Goal: Communication & Community: Connect with others

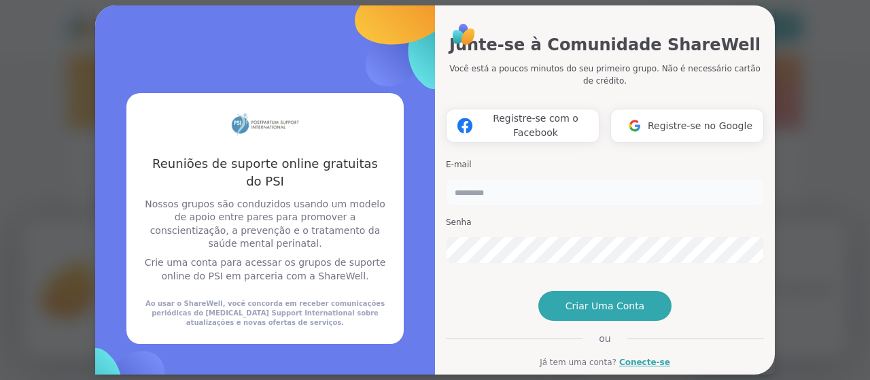
click at [508, 179] on input "email" at bounding box center [605, 192] width 318 height 27
click at [534, 179] on input "email" at bounding box center [605, 192] width 318 height 27
type input "**********"
click at [624, 321] on button "Criar uma conta" at bounding box center [604, 306] width 133 height 30
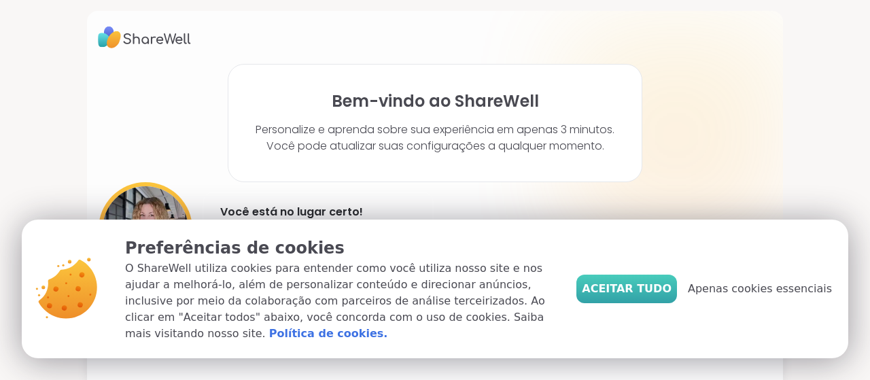
click at [647, 295] on font "Aceitar tudo" at bounding box center [627, 288] width 90 height 13
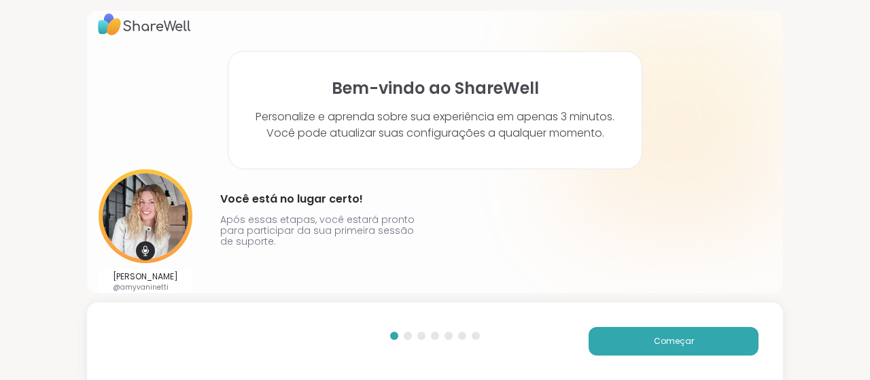
scroll to position [24, 0]
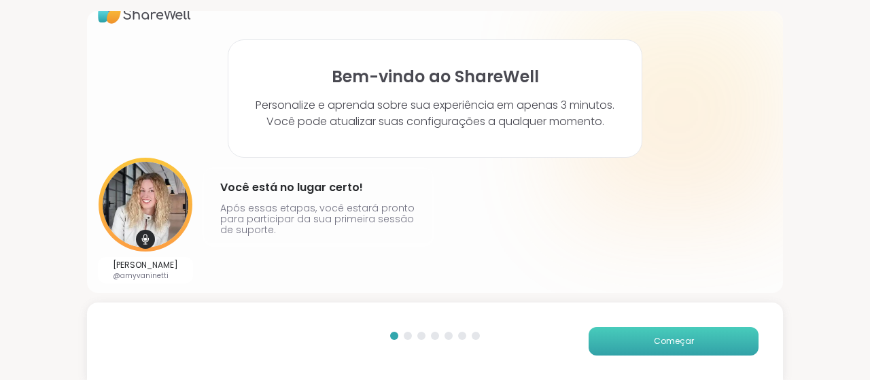
click at [667, 345] on font "Começar" at bounding box center [674, 341] width 40 height 12
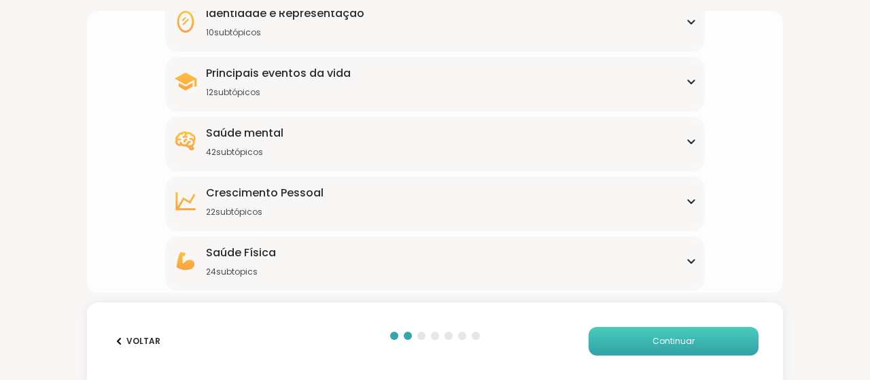
scroll to position [258, 0]
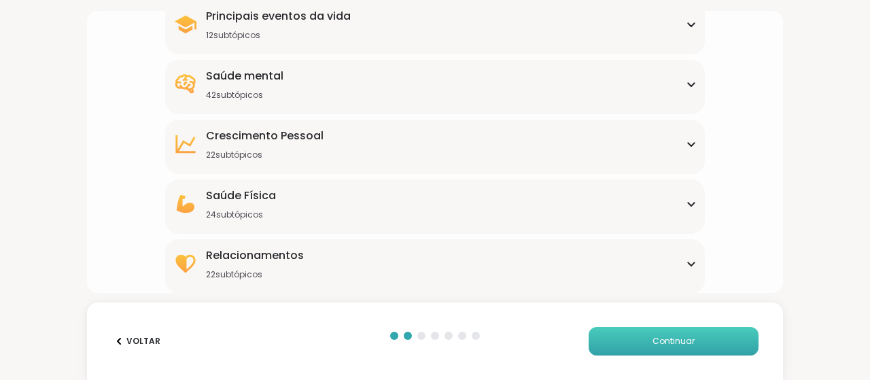
click at [655, 92] on div "Saúde mental 42 subtópicos" at bounding box center [434, 84] width 523 height 33
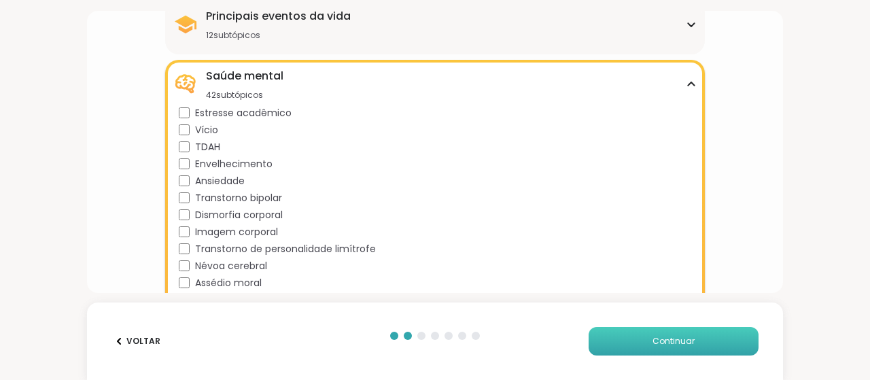
click at [686, 82] on icon at bounding box center [691, 84] width 11 height 7
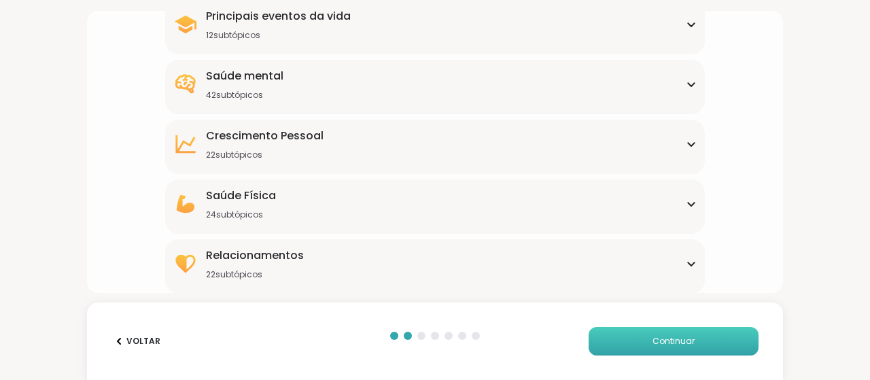
click at [582, 86] on div "Saúde mental 42 subtópicos" at bounding box center [434, 84] width 523 height 33
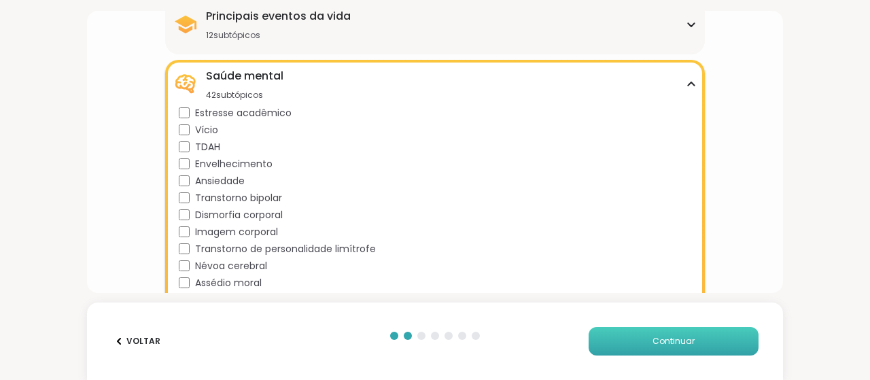
click at [597, 84] on div "Saúde mental 42 subtópicos" at bounding box center [434, 84] width 523 height 33
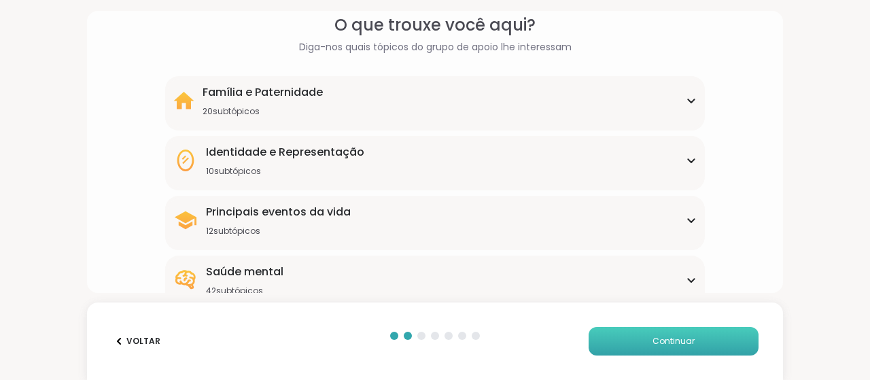
scroll to position [0, 0]
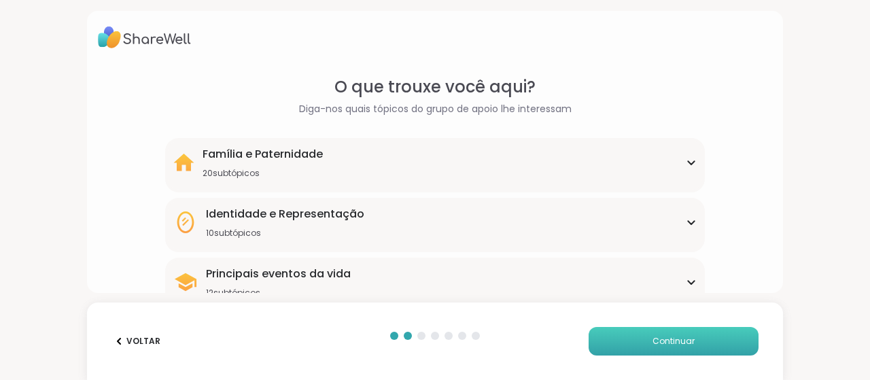
click at [669, 160] on div "Família e Paternidade 20 subtópicos" at bounding box center [434, 162] width 523 height 33
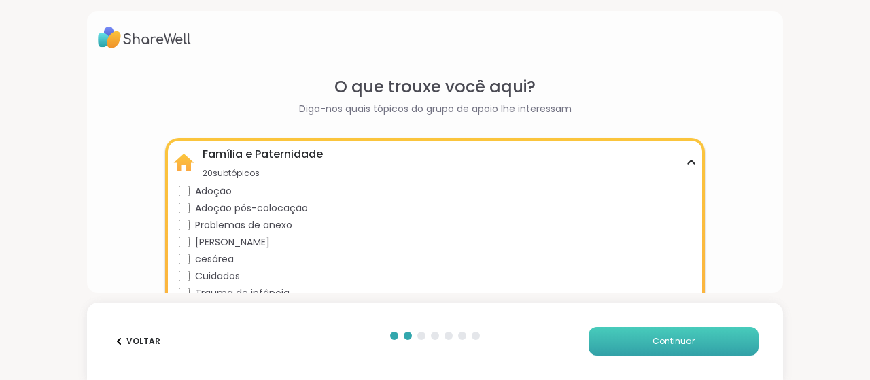
click at [186, 184] on div "Adoção" at bounding box center [438, 191] width 518 height 14
click at [186, 235] on div "[PERSON_NAME]" at bounding box center [438, 242] width 518 height 14
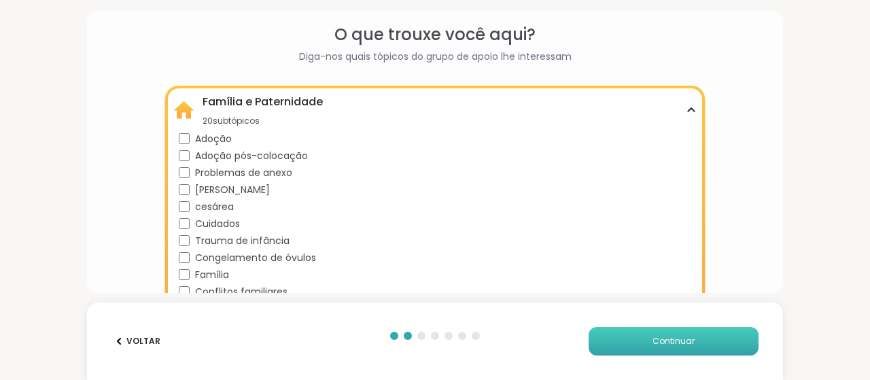
scroll to position [136, 0]
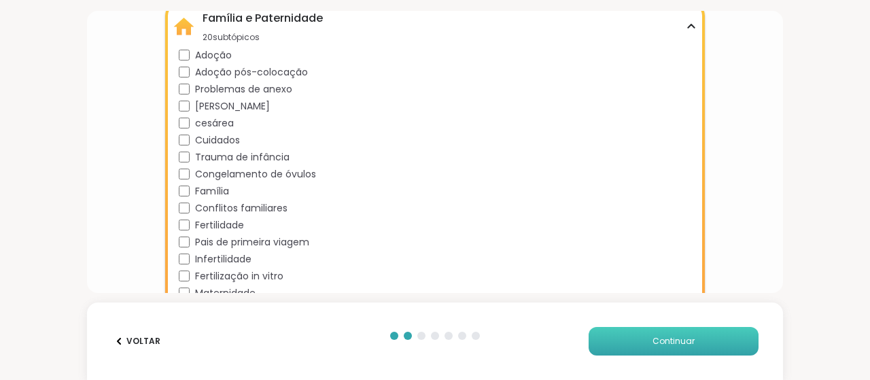
click at [182, 151] on div "Trauma de infância" at bounding box center [438, 157] width 518 height 14
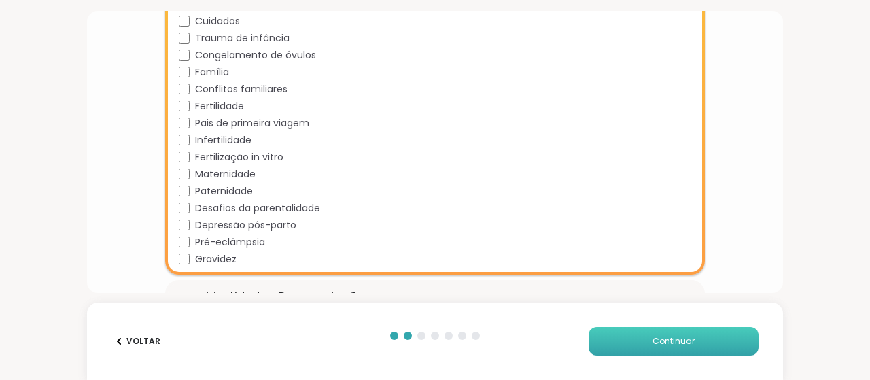
scroll to position [0, 0]
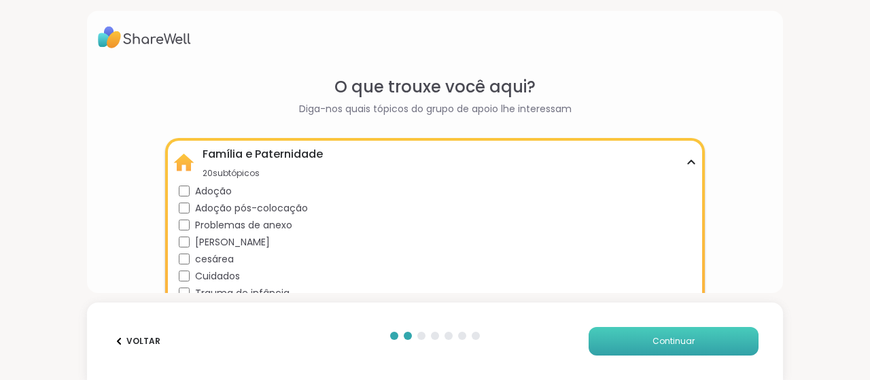
click at [681, 156] on div "Família e Paternidade 20 subtópicos" at bounding box center [434, 162] width 523 height 33
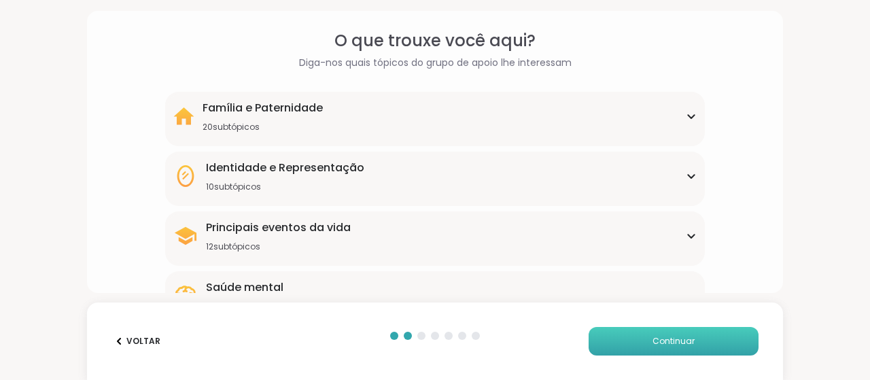
scroll to position [68, 0]
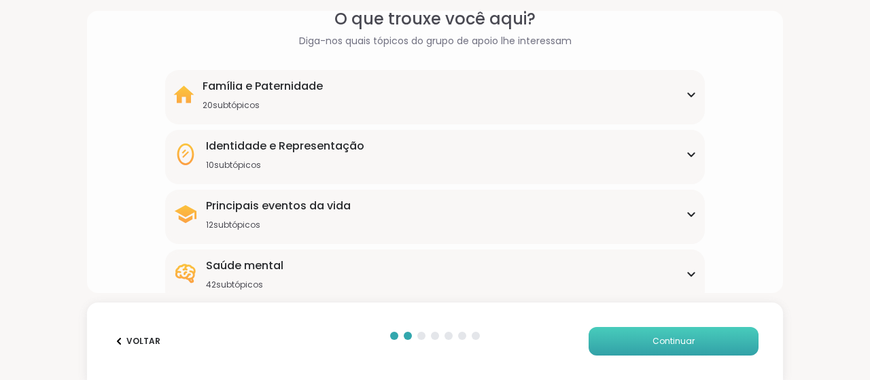
click at [504, 171] on div "Identidade e Representação 10 subtópicos Suporte BIPOC Ajuste cultural Identida…" at bounding box center [435, 157] width 540 height 54
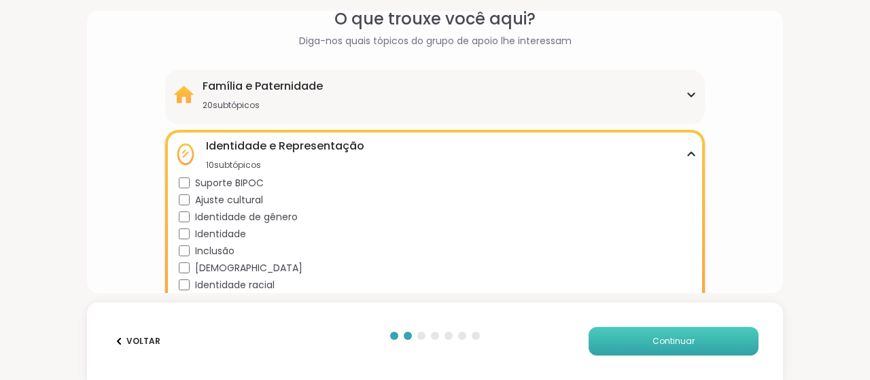
click at [495, 111] on div "Família e Paternidade 20 subtópicos Adoção Adoção pós-colocação Problemas de an…" at bounding box center [435, 97] width 540 height 54
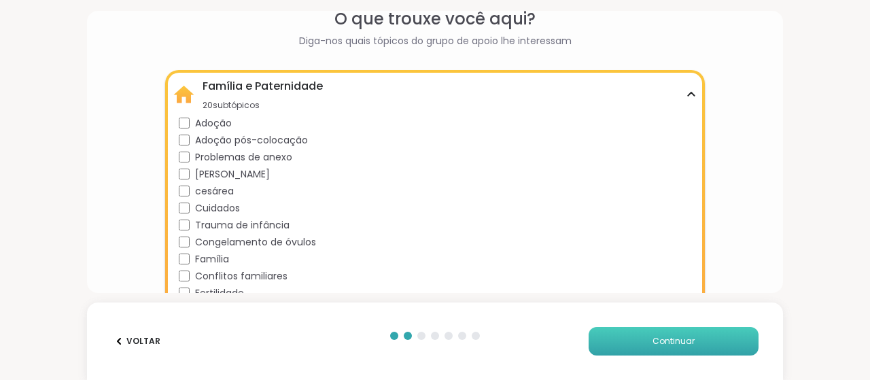
click at [688, 95] on icon at bounding box center [691, 93] width 6 height 3
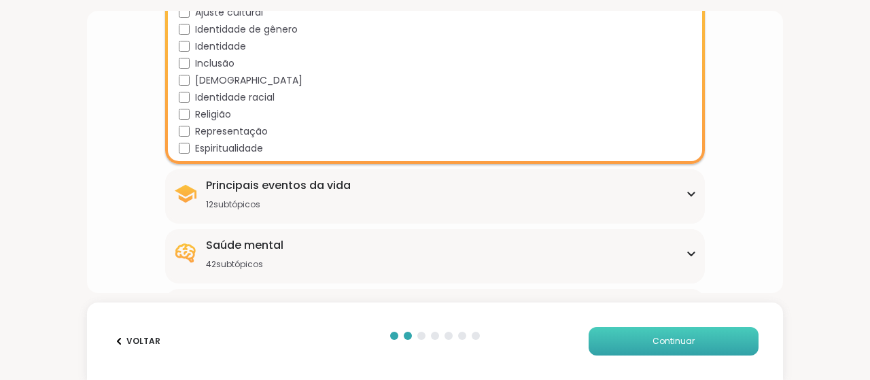
scroll to position [272, 0]
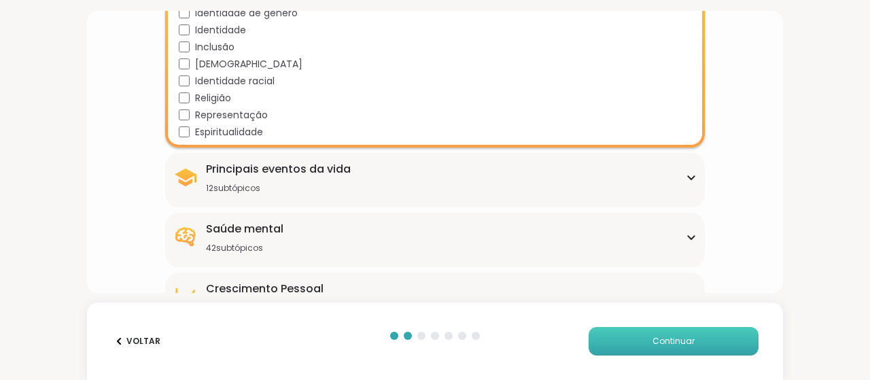
click at [686, 237] on icon at bounding box center [691, 237] width 11 height 7
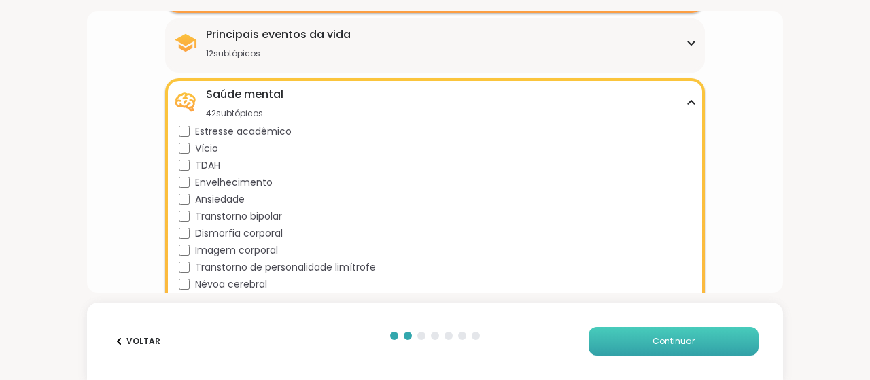
scroll to position [408, 0]
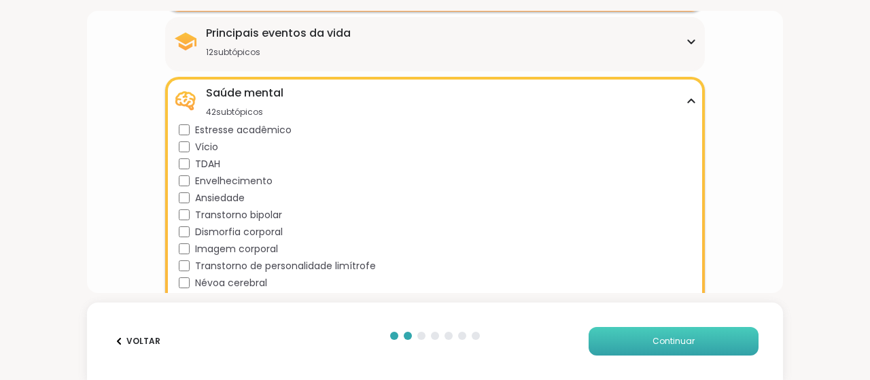
click at [183, 123] on div "Estresse acadêmico" at bounding box center [438, 130] width 518 height 14
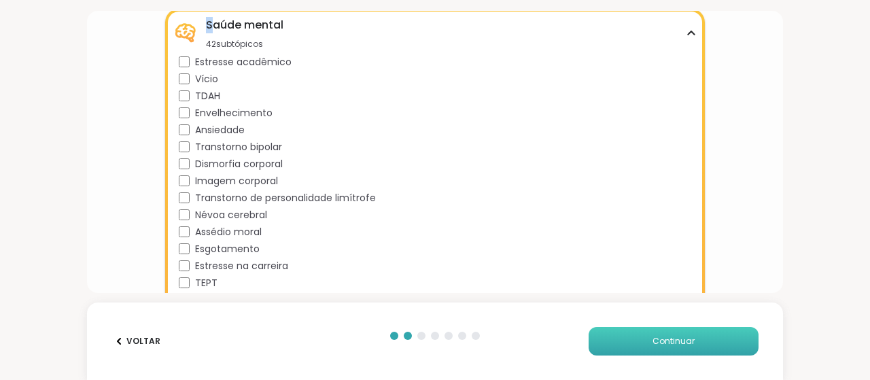
scroll to position [475, 0]
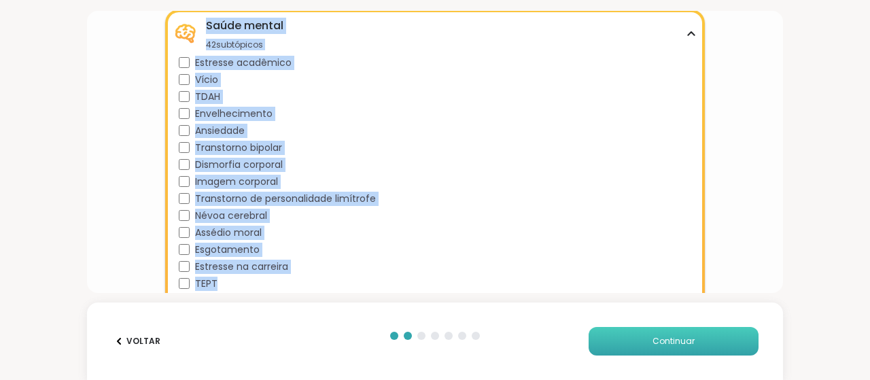
drag, startPoint x: 204, startPoint y: 18, endPoint x: 269, endPoint y: 277, distance: 266.4
click at [268, 279] on div "Saúde mental 42 subtópicos Estresse acadêmico Vício TDAH Envelhecimento Ansieda…" at bounding box center [435, 377] width 540 height 734
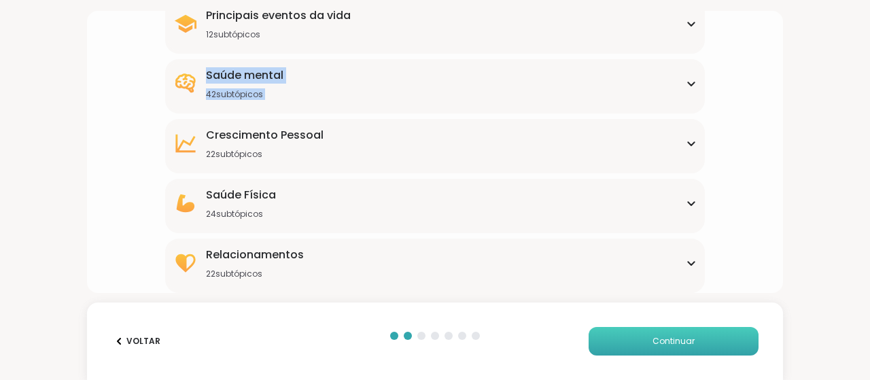
scroll to position [425, 0]
click at [346, 54] on div "Família e Paternidade 20 subtópicos Adoção Adoção pós-colocação Problemas de an…" at bounding box center [435, 3] width 540 height 580
click at [684, 80] on div "Saúde mental 42 subtópicos" at bounding box center [434, 84] width 523 height 33
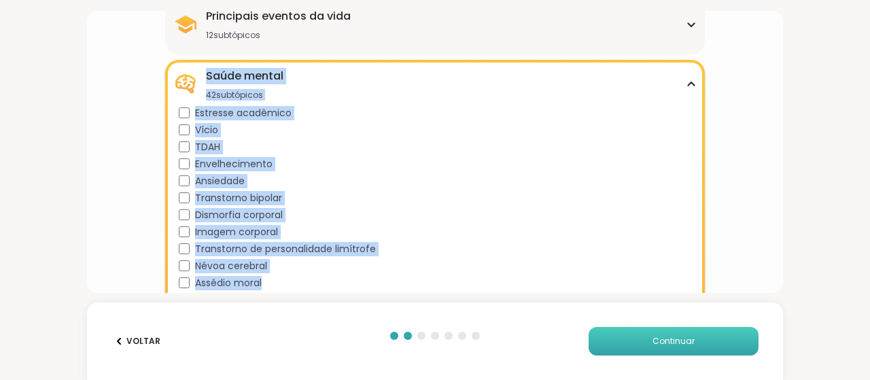
drag, startPoint x: 198, startPoint y: 71, endPoint x: 280, endPoint y: 283, distance: 227.2
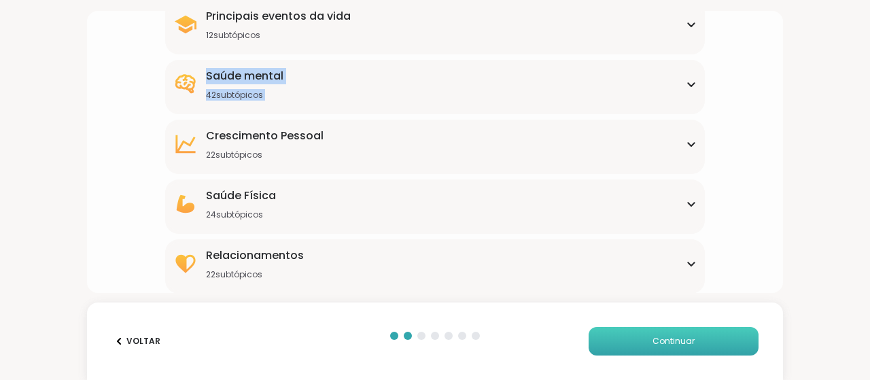
click at [684, 79] on div "Saúde mental 42 subtópicos" at bounding box center [434, 84] width 523 height 33
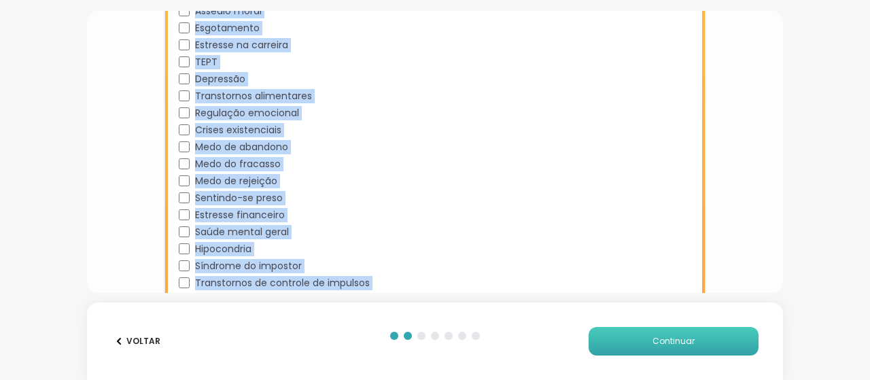
scroll to position [805, 0]
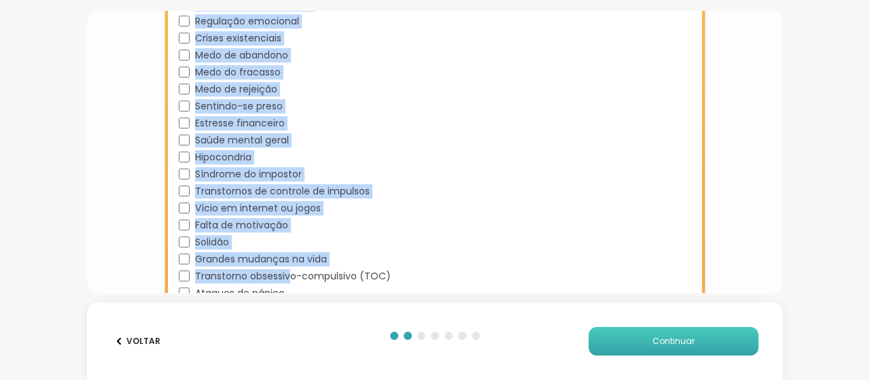
drag, startPoint x: 190, startPoint y: 105, endPoint x: 288, endPoint y: 294, distance: 213.1
click at [288, 294] on div "O que trouxe você aqui? Diga-nos quais tópicos do grupo de apoio lhe interessam…" at bounding box center [435, 190] width 870 height 380
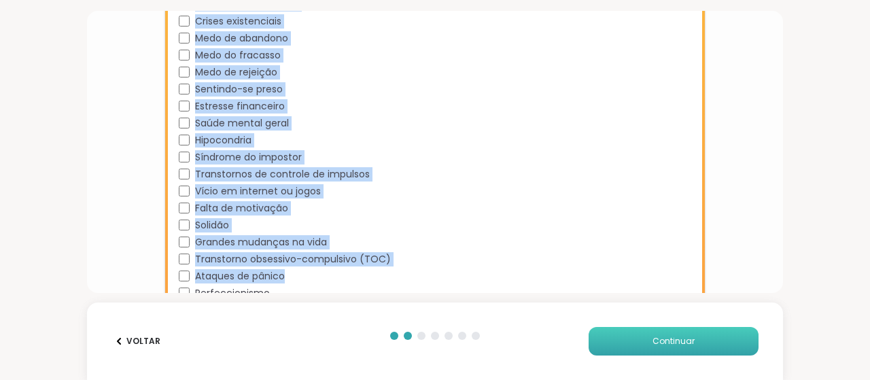
copy div "Estresse acadêmico Vício TDAH Envelhecimento Ansiedade Transtorno bipolar Dismo…"
click at [499, 112] on div "Estresse financeiro" at bounding box center [438, 106] width 518 height 14
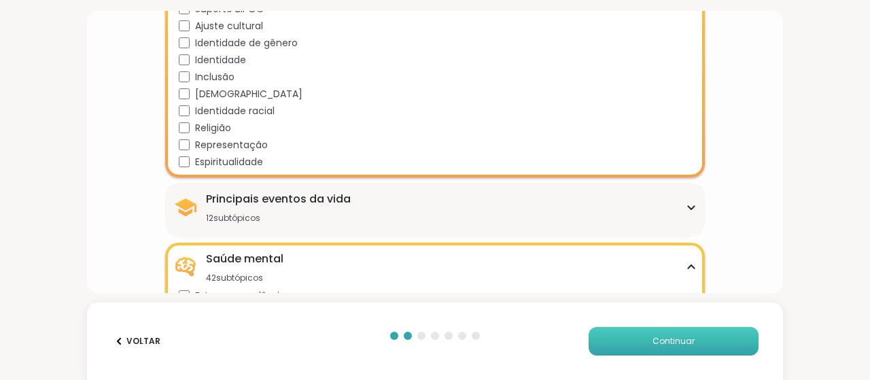
scroll to position [330, 0]
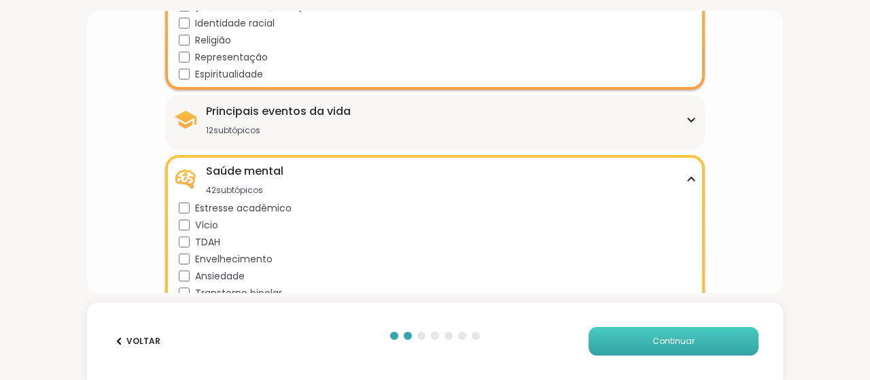
click at [686, 176] on icon at bounding box center [691, 179] width 11 height 7
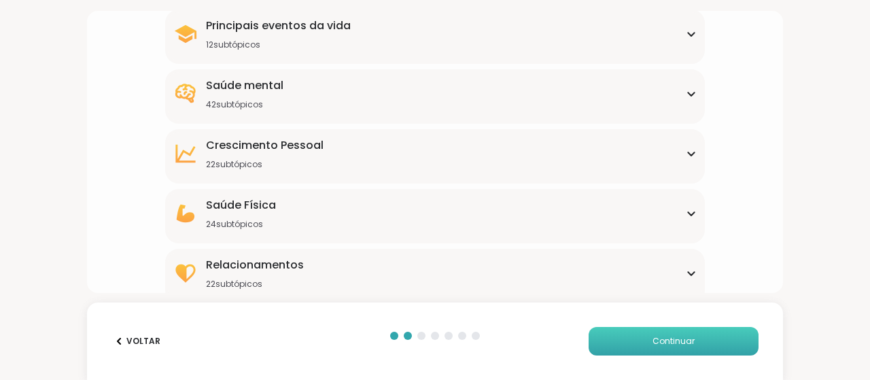
scroll to position [425, 0]
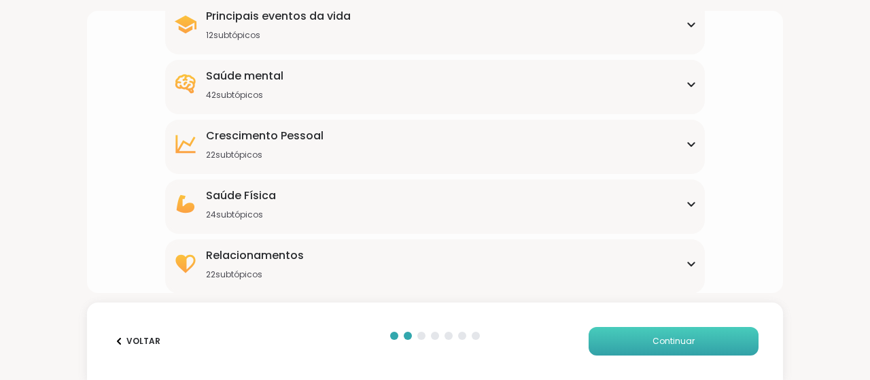
click at [686, 261] on icon at bounding box center [691, 263] width 11 height 7
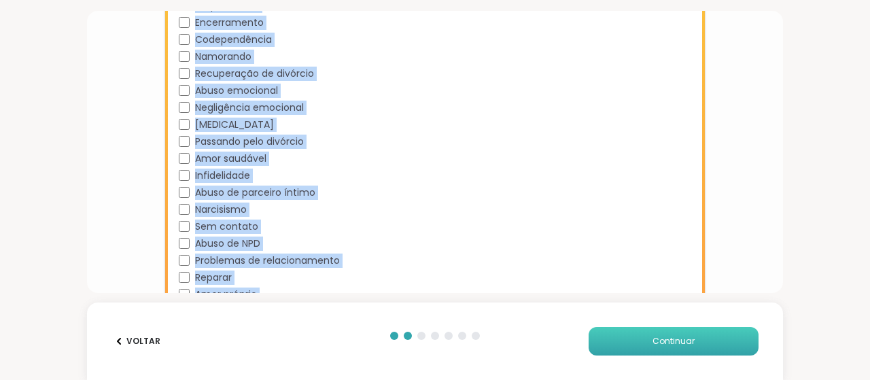
scroll to position [796, 0]
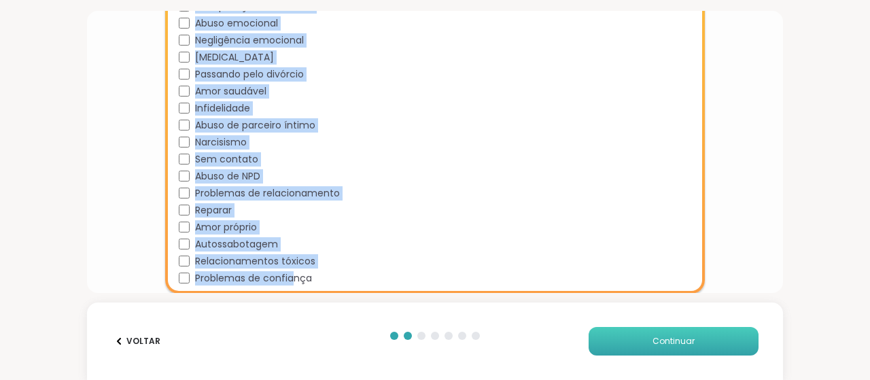
drag, startPoint x: 197, startPoint y: 116, endPoint x: 294, endPoint y: 294, distance: 202.9
click at [294, 294] on div "O que trouxe você aqui? Diga-nos quais tópicos do grupo de apoio lhe interessam…" at bounding box center [435, 190] width 870 height 380
copy div "er solteiro Trapaceando Encerramento Codependência Namorando Recuperação de div…"
click at [430, 121] on div "Abuso de parceiro íntimo" at bounding box center [438, 125] width 518 height 14
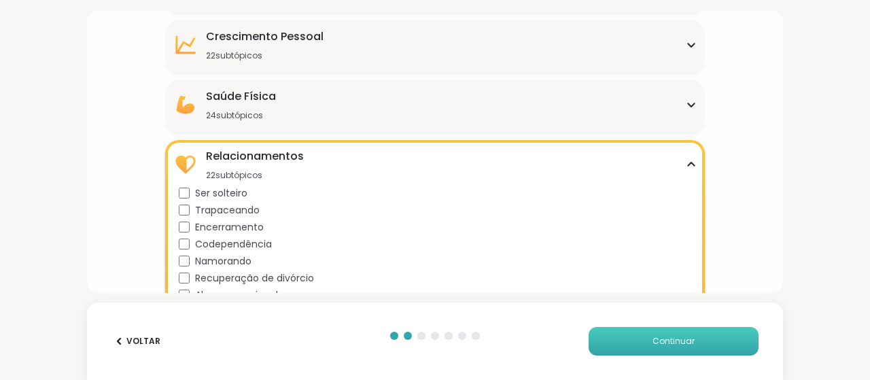
click at [686, 165] on icon at bounding box center [691, 164] width 11 height 7
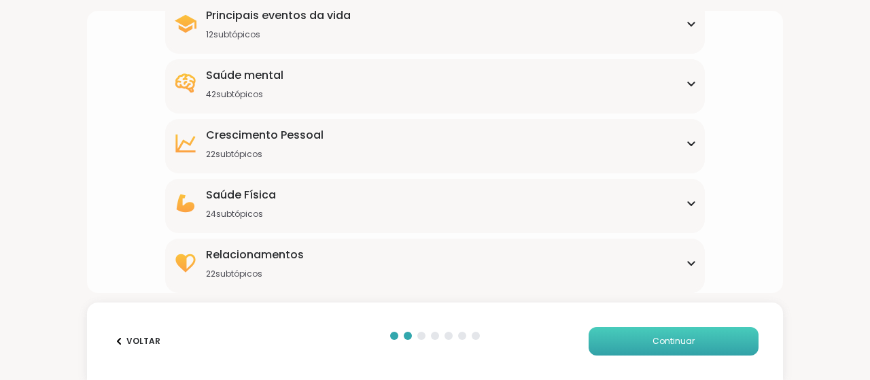
scroll to position [425, 0]
click at [686, 201] on icon at bounding box center [691, 204] width 11 height 7
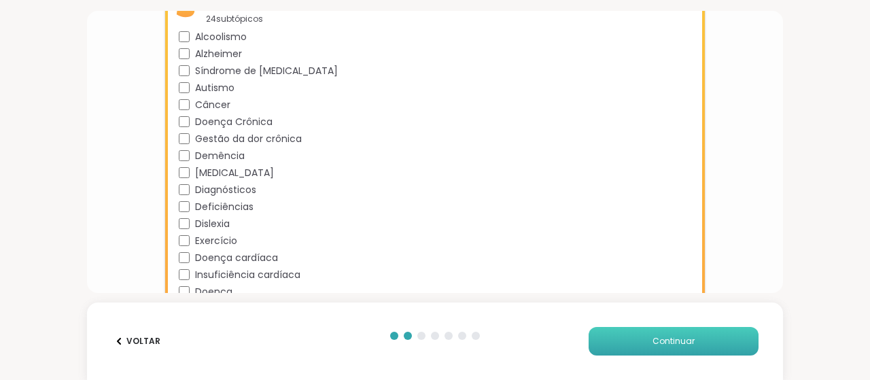
scroll to position [592, 0]
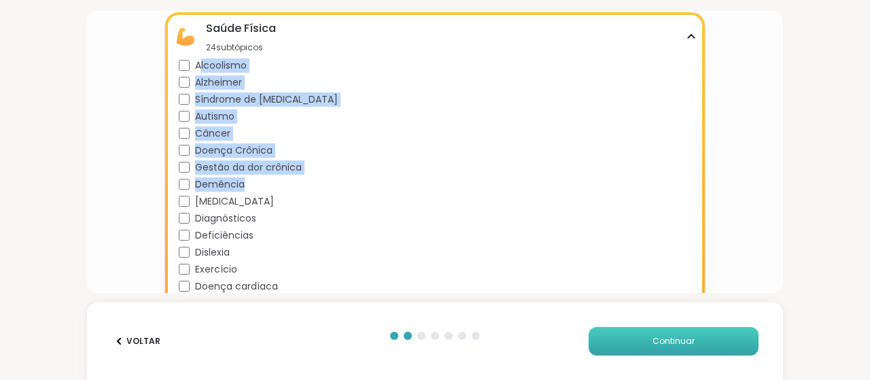
drag, startPoint x: 197, startPoint y: 60, endPoint x: 251, endPoint y: 188, distance: 138.9
click at [251, 188] on div "Alcoolismo Alzheimer Síndrome de [MEDICAL_DATA] Autismo Câncer Doença Crônica G…" at bounding box center [438, 260] width 518 height 405
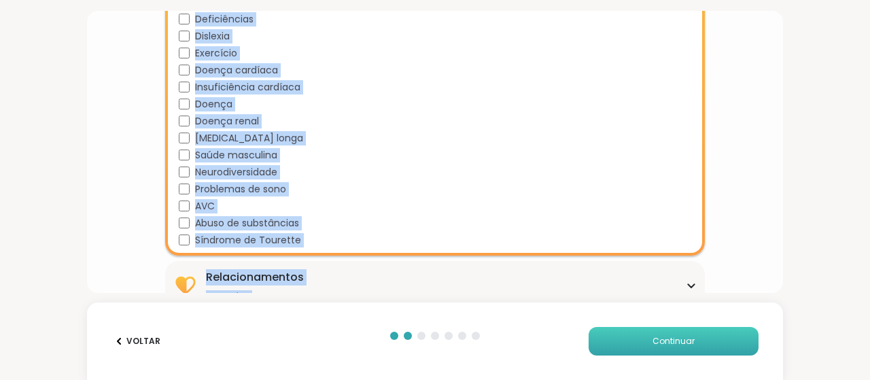
scroll to position [830, 0]
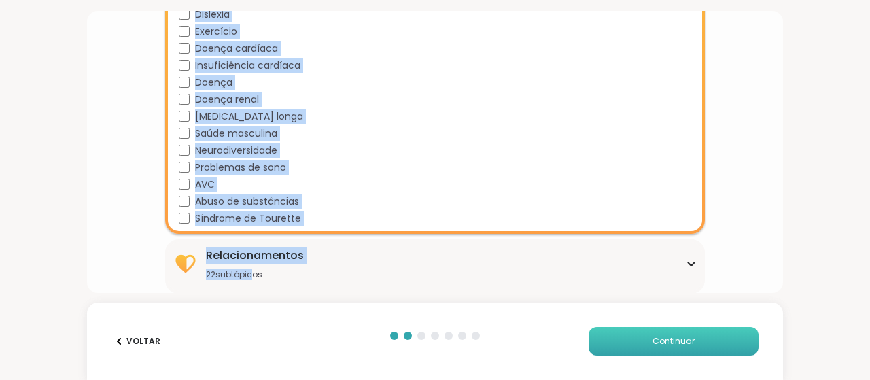
drag, startPoint x: 207, startPoint y: 22, endPoint x: 250, endPoint y: 297, distance: 278.0
click at [250, 297] on div "O que trouxe você aqui? Diga-nos quais tópicos do grupo de apoio lhe interessam…" at bounding box center [435, 190] width 870 height 380
copy div "Saúde Física 24 subtópicos Alcoolismo Alzheimer Síndrome de [MEDICAL_DATA] Auti…"
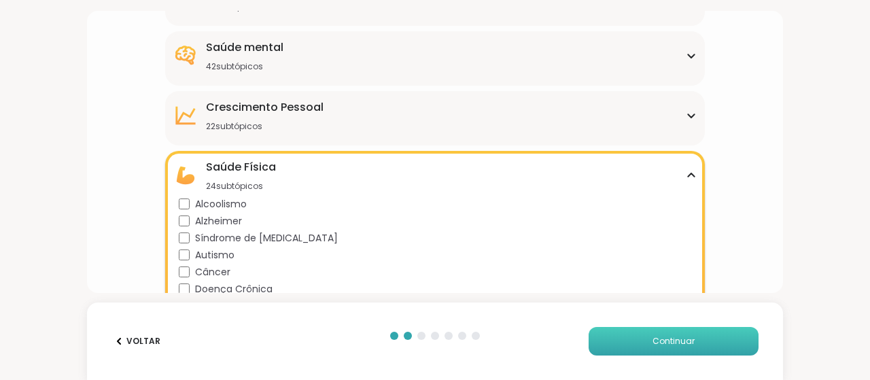
scroll to position [422, 0]
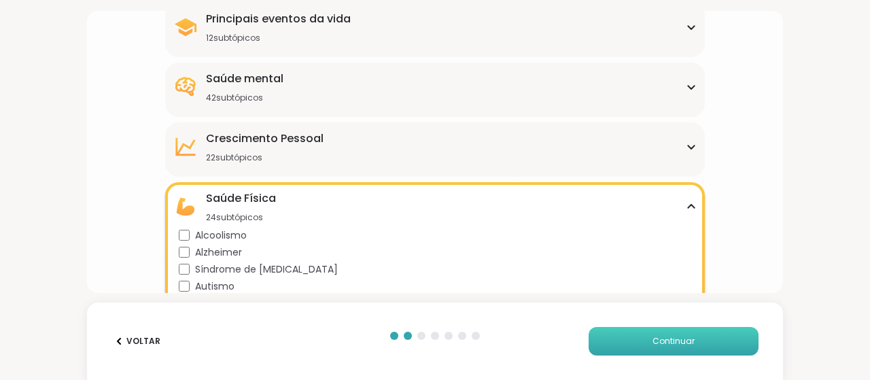
click at [686, 204] on icon at bounding box center [691, 206] width 11 height 7
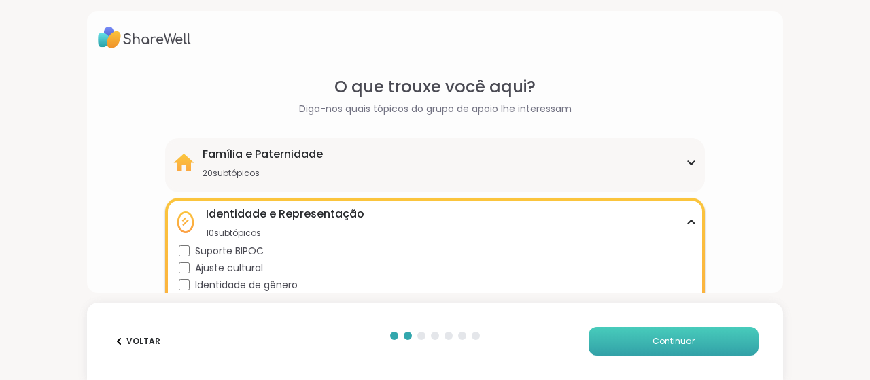
scroll to position [136, 0]
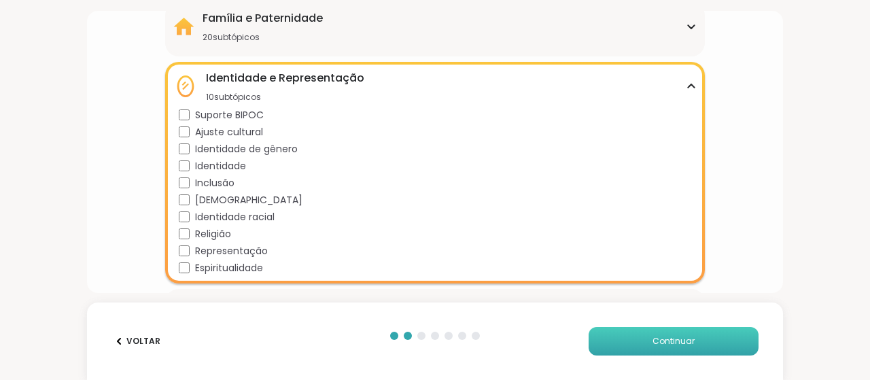
click at [680, 82] on div "Identidade e Representação 10 subtópicos" at bounding box center [434, 86] width 523 height 33
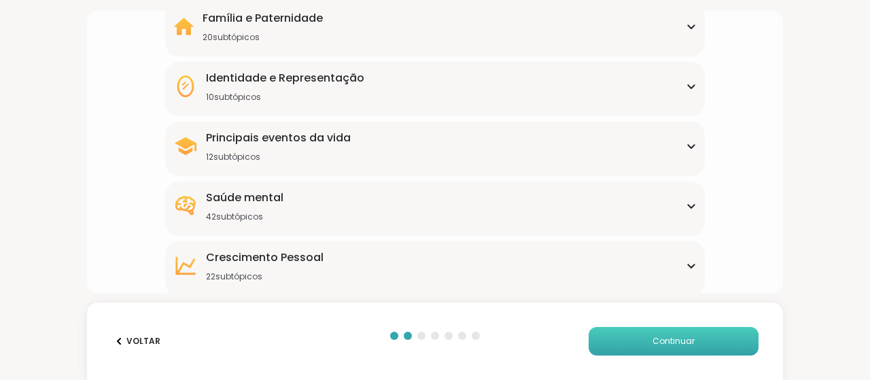
click at [688, 145] on icon at bounding box center [691, 146] width 6 height 3
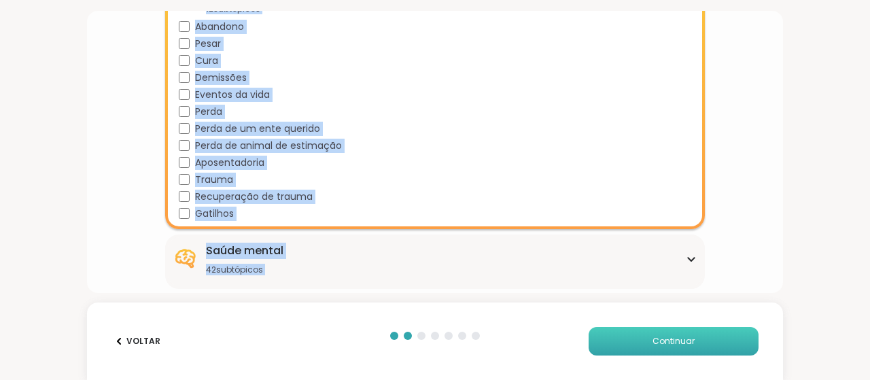
scroll to position [360, 0]
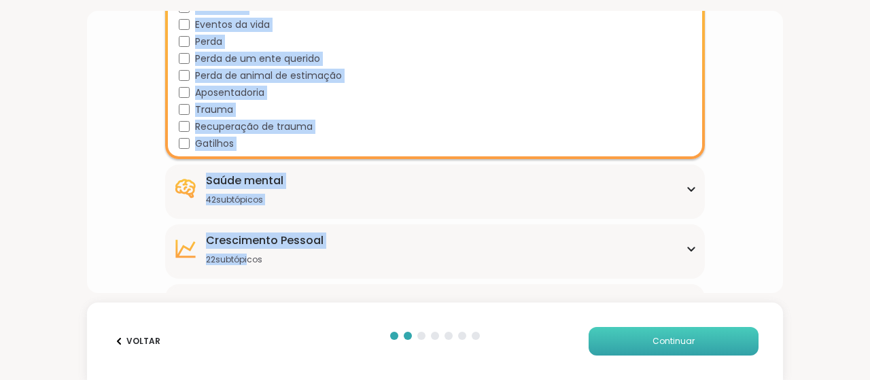
drag, startPoint x: 194, startPoint y: 64, endPoint x: 245, endPoint y: 292, distance: 233.3
click at [245, 292] on div "Família e Paternidade 20 subtópicos Adoção Adoção pós-colocação Problemas de an…" at bounding box center [435, 91] width 540 height 614
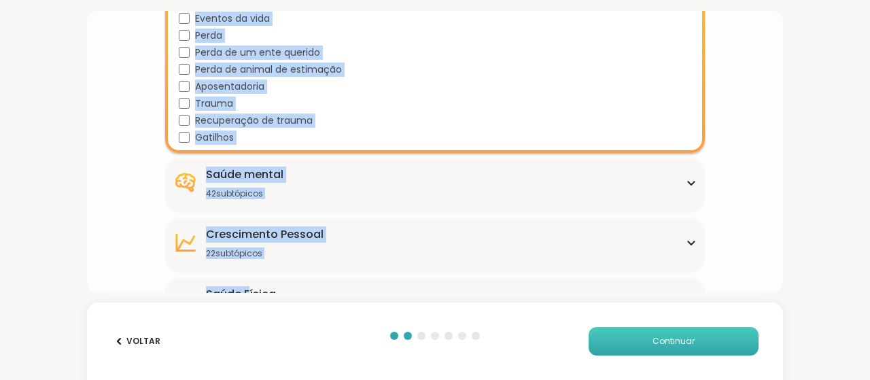
click at [351, 111] on div "Abandono Pesar Cura Demissões Eventos da vida Perda Perda de um ente querido Pe…" at bounding box center [438, 44] width 518 height 201
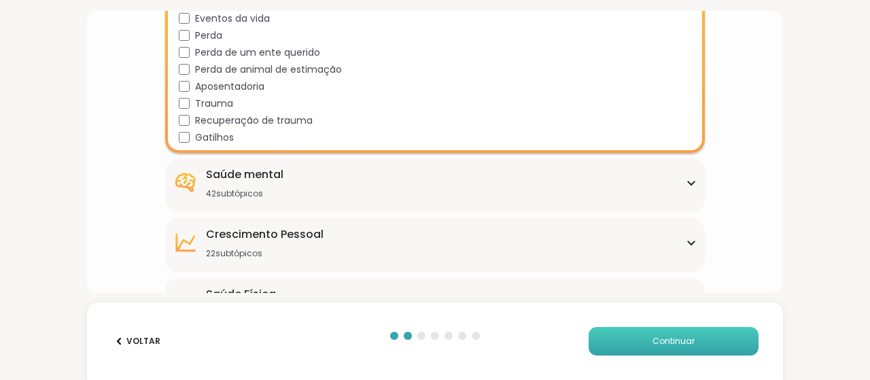
scroll to position [224, 0]
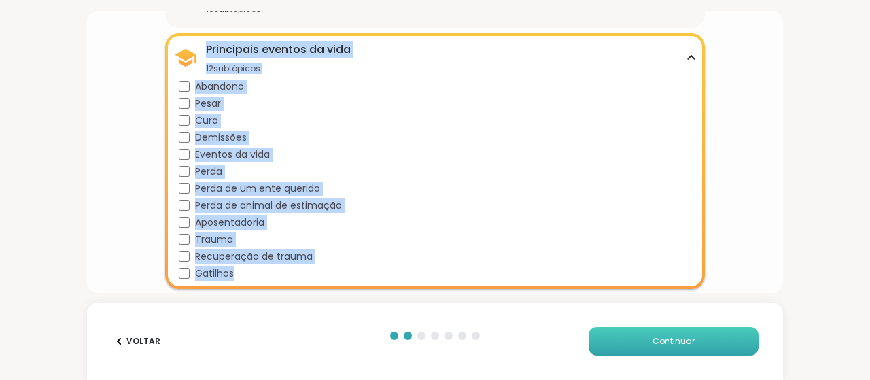
drag, startPoint x: 207, startPoint y: 44, endPoint x: 268, endPoint y: 274, distance: 237.9
click at [268, 274] on div "Principais eventos da vida 12 subtópicos Abandono Pesar Cura Demissões Eventos …" at bounding box center [435, 161] width 540 height 256
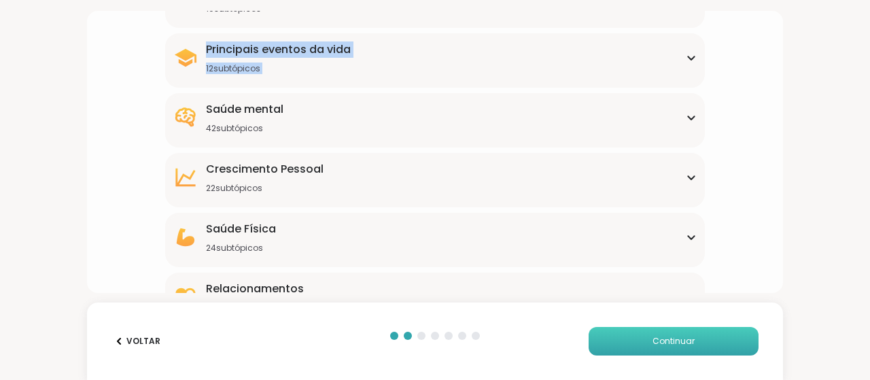
click at [674, 55] on div "Principais eventos da vida 12 subtópicos" at bounding box center [434, 57] width 523 height 33
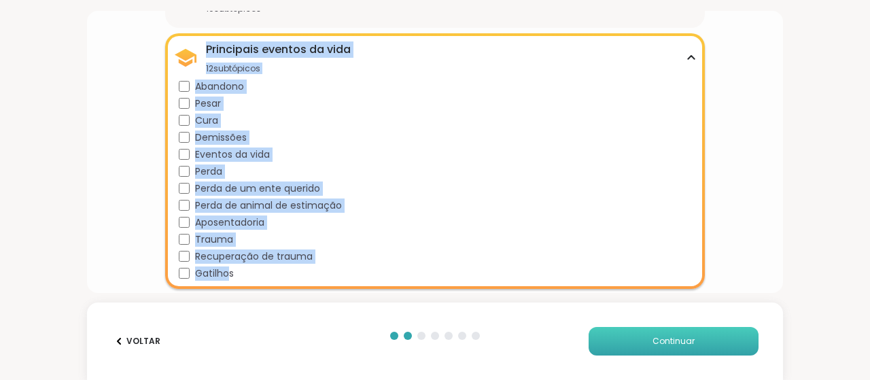
drag, startPoint x: 203, startPoint y: 41, endPoint x: 226, endPoint y: 266, distance: 225.6
click at [226, 266] on div "Principais eventos da vida 12 subtópicos Abandono Pesar Cura Demissões Eventos …" at bounding box center [435, 161] width 540 height 256
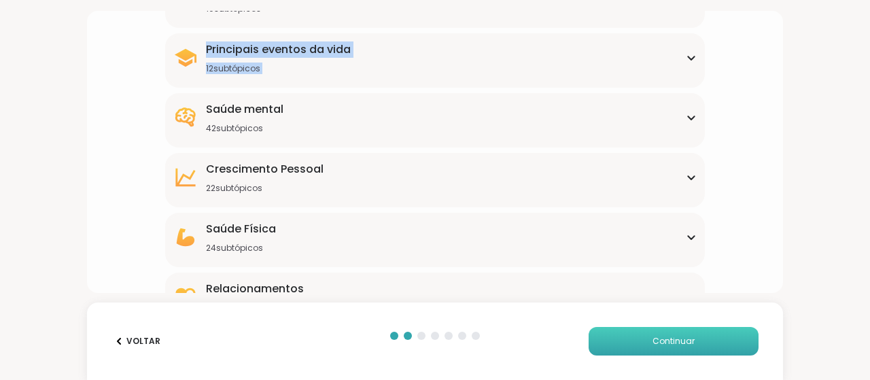
click at [683, 52] on div "Principais eventos da vida 12 subtópicos" at bounding box center [434, 57] width 523 height 33
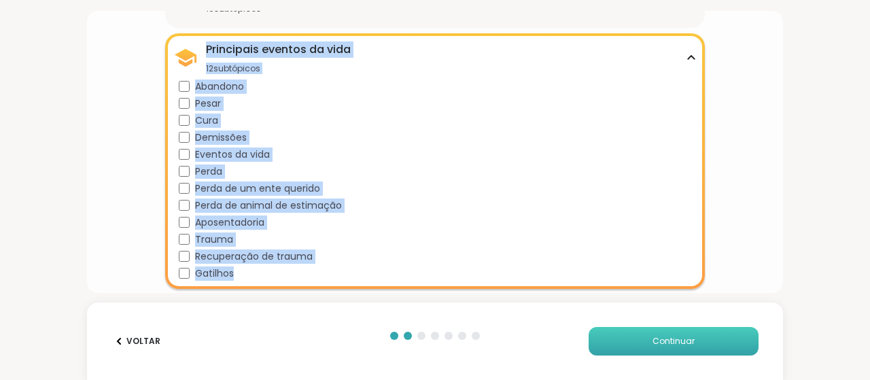
drag, startPoint x: 205, startPoint y: 58, endPoint x: 238, endPoint y: 268, distance: 213.2
click at [238, 268] on div "Principais eventos da vida 12 subtópicos Abandono Pesar Cura Demissões Eventos …" at bounding box center [435, 161] width 540 height 256
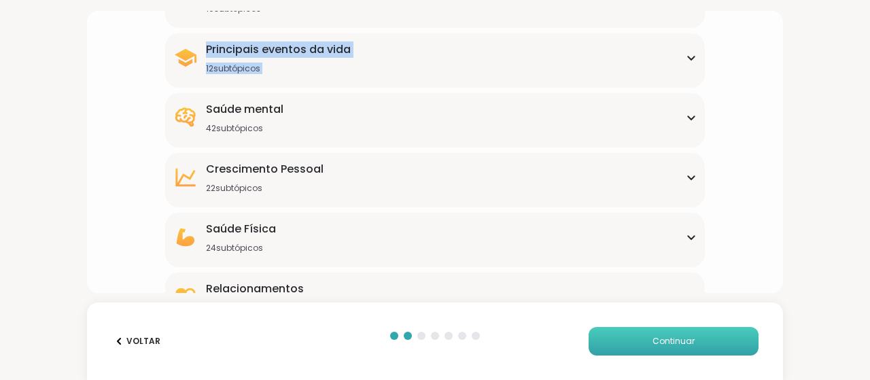
click at [686, 54] on icon at bounding box center [691, 57] width 11 height 7
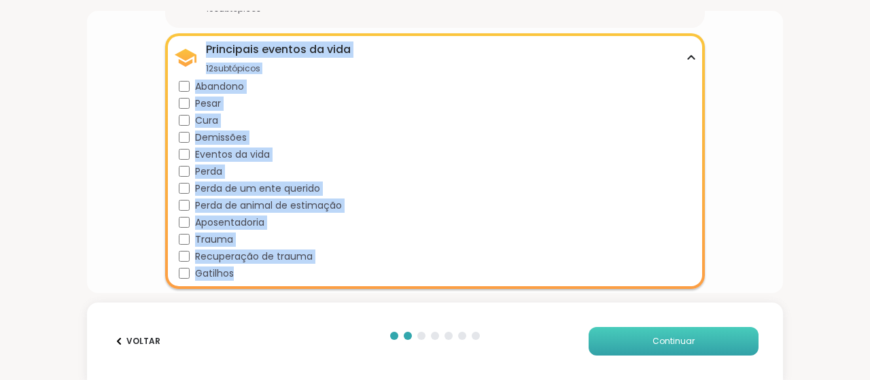
copy div "Principais eventos da vida 12 subtópicos Abandono Pesar Cura Demissões Eventos …"
click at [402, 139] on div "Demissões" at bounding box center [438, 137] width 518 height 14
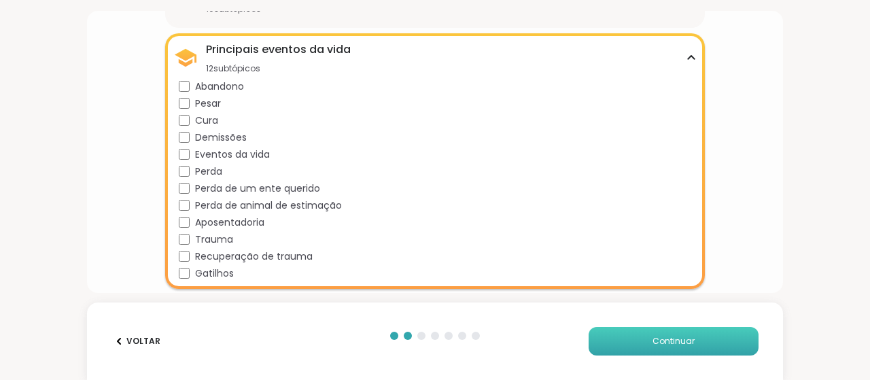
click at [683, 51] on div "Principais eventos da vida 12 subtópicos" at bounding box center [434, 57] width 523 height 33
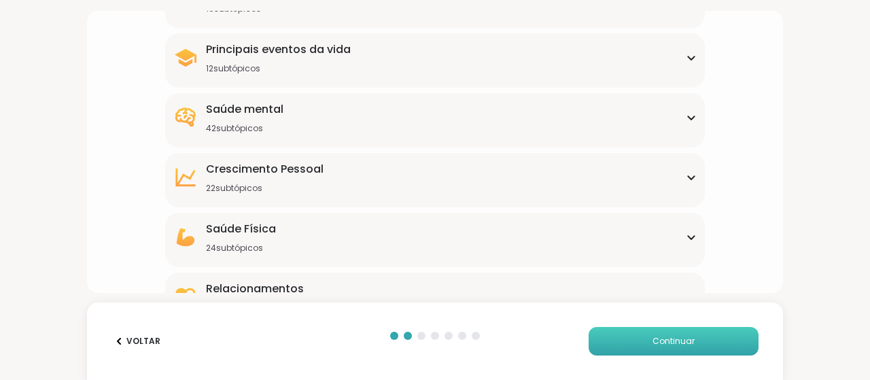
click at [684, 112] on div "Saúde mental 42 subtópicos" at bounding box center [434, 117] width 523 height 33
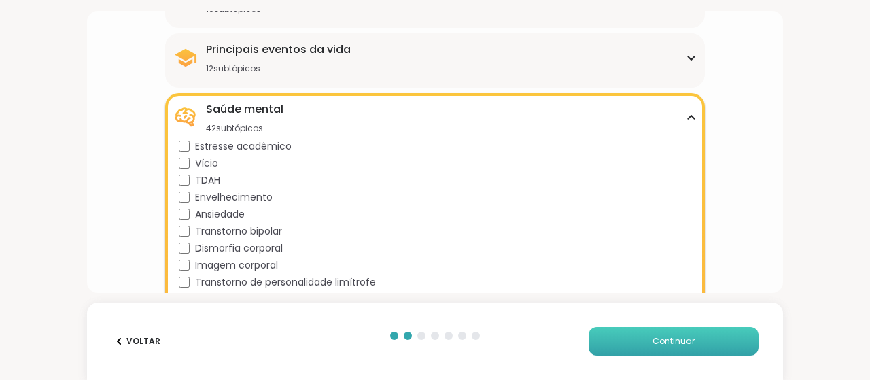
click at [674, 111] on div "Saúde mental 42 subtópicos" at bounding box center [434, 117] width 523 height 33
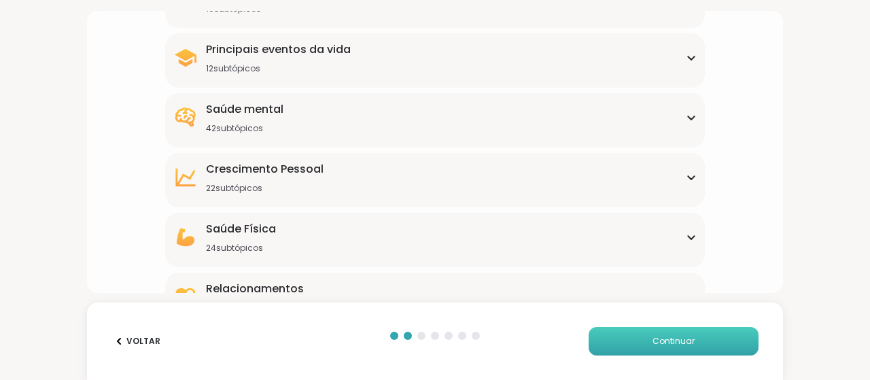
click at [688, 237] on icon at bounding box center [691, 237] width 6 height 3
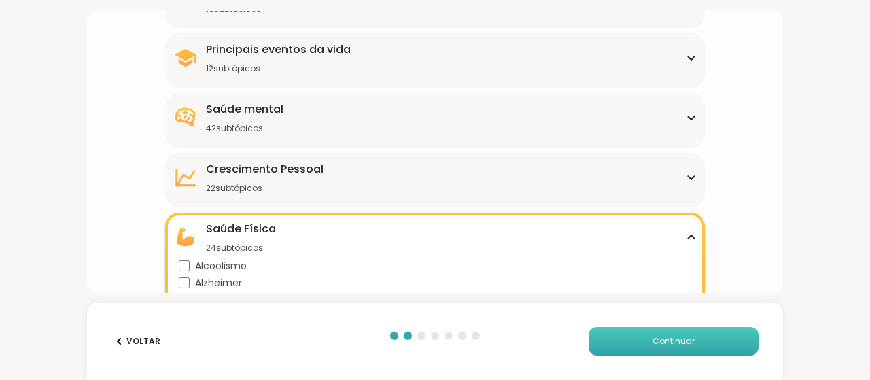
scroll to position [360, 0]
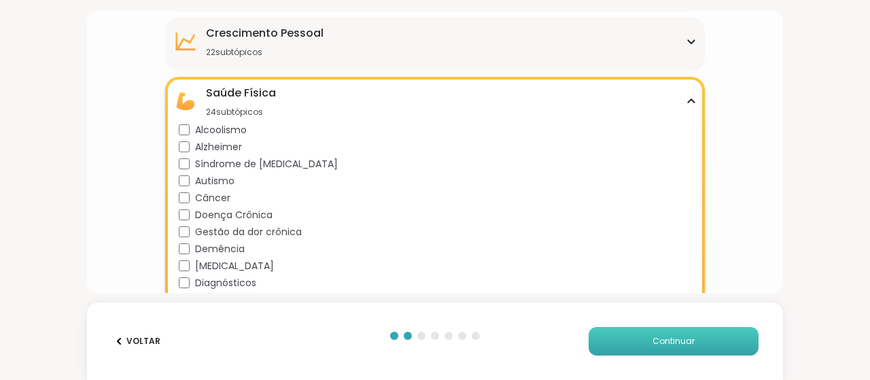
click at [194, 206] on div "Alcoolismo Alzheimer Síndrome de [MEDICAL_DATA] Autismo Câncer Doença Crônica G…" at bounding box center [438, 325] width 518 height 405
click at [186, 172] on div "Alcoolismo Alzheimer Síndrome de [MEDICAL_DATA] Autismo Câncer Doença Crônica G…" at bounding box center [438, 325] width 518 height 405
click at [190, 155] on div "Alcoolismo Alzheimer Síndrome de [MEDICAL_DATA] Autismo Câncer Doença Crônica G…" at bounding box center [438, 325] width 518 height 405
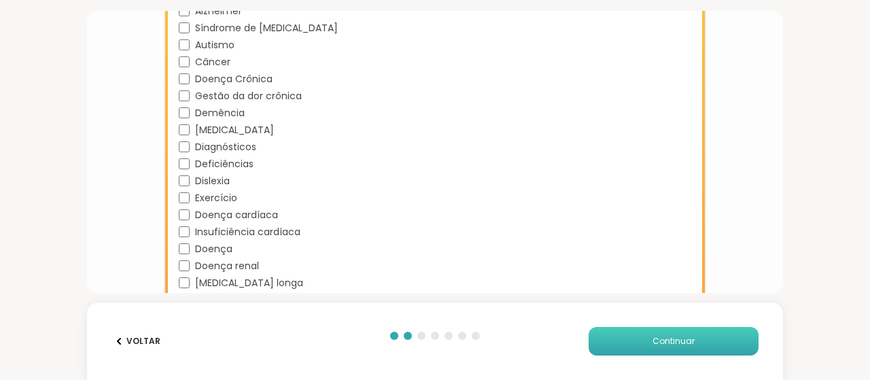
click at [191, 158] on div "Deficiências" at bounding box center [438, 164] width 518 height 14
drag, startPoint x: 192, startPoint y: 141, endPoint x: 194, endPoint y: 97, distance: 43.6
click at [192, 136] on div "Alcoolismo Alzheimer Síndrome de [MEDICAL_DATA] Autismo Câncer Doença Crônica G…" at bounding box center [438, 189] width 518 height 405
click at [184, 69] on div "Alcoolismo Alzheimer Síndrome de [MEDICAL_DATA] Autismo Câncer Doença Crônica G…" at bounding box center [438, 189] width 518 height 405
click at [185, 101] on div "Gestão da dor crônica" at bounding box center [438, 96] width 518 height 14
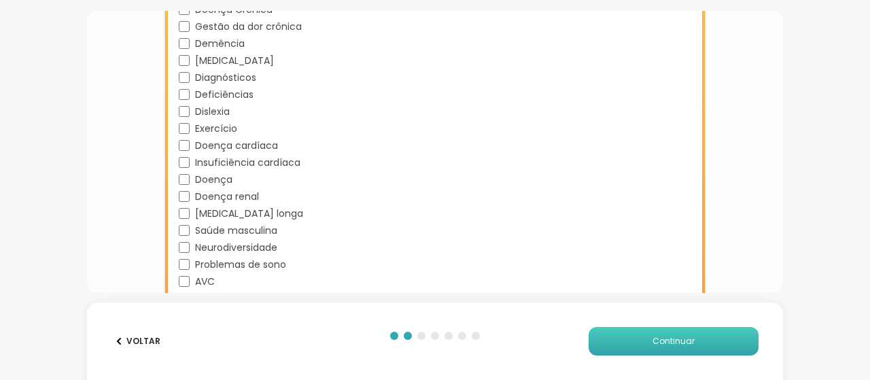
scroll to position [632, 0]
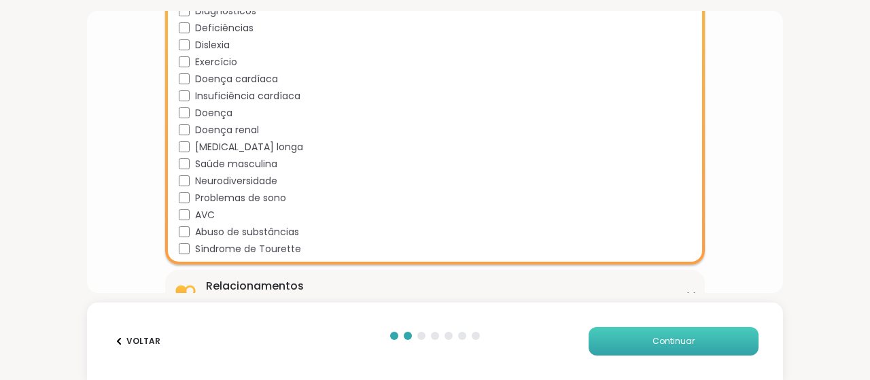
click at [185, 170] on div "Saúde masculina" at bounding box center [438, 164] width 518 height 14
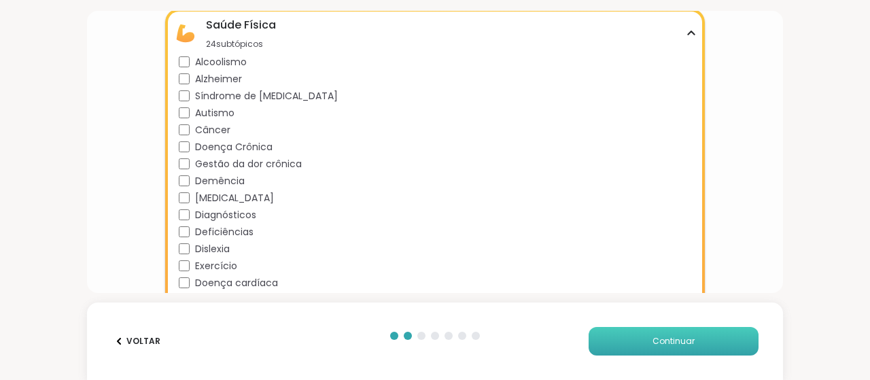
click at [680, 27] on div "Saúde Física 24 subtópicos" at bounding box center [434, 33] width 523 height 33
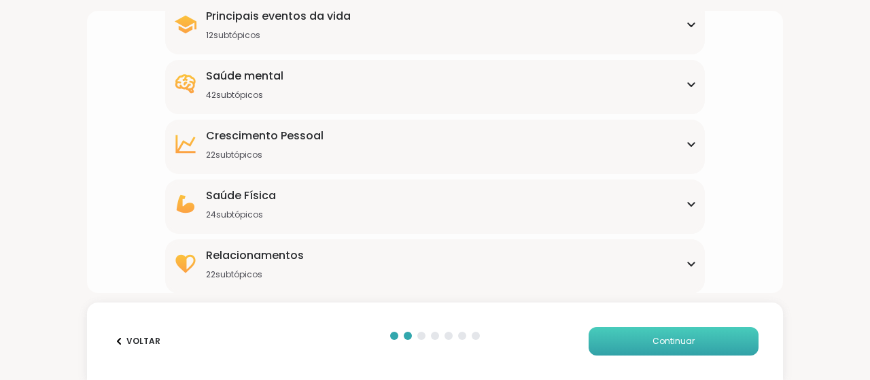
click at [684, 340] on font "Continuar" at bounding box center [673, 341] width 42 height 12
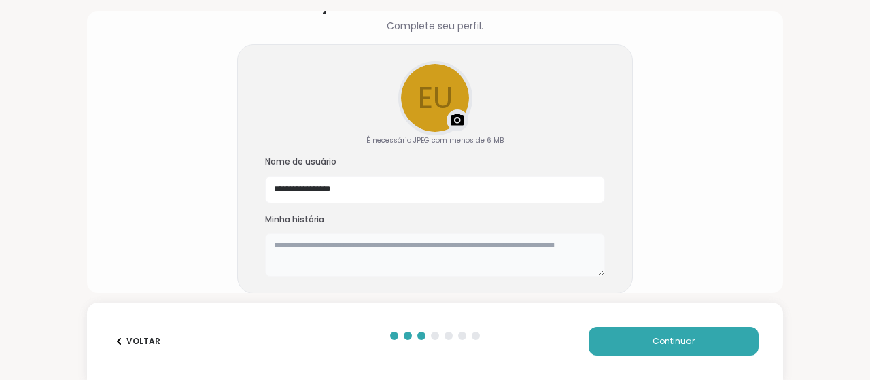
click at [275, 244] on textarea at bounding box center [435, 254] width 340 height 43
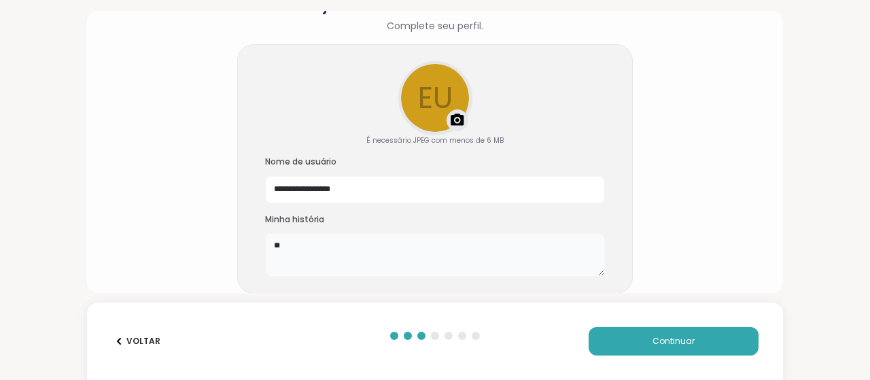
type textarea "*"
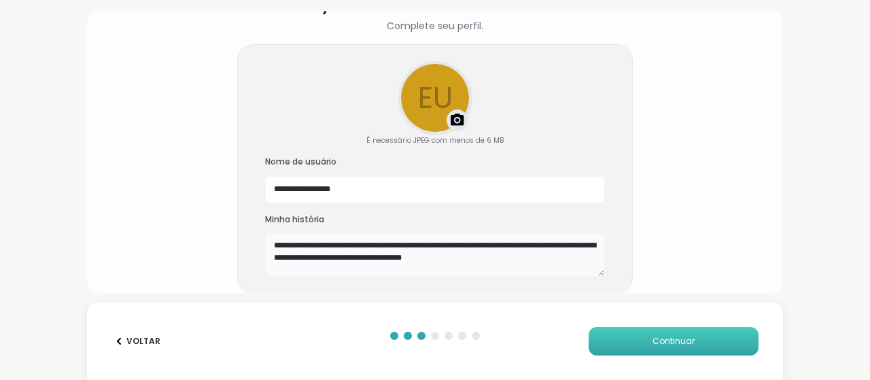
type textarea "**********"
click at [689, 343] on button "Continuar" at bounding box center [674, 341] width 170 height 29
click at [652, 332] on button "Continuar" at bounding box center [674, 341] width 170 height 29
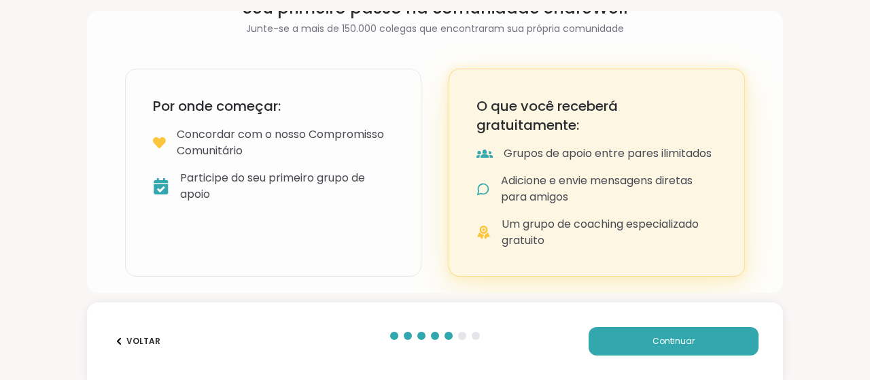
scroll to position [98, 0]
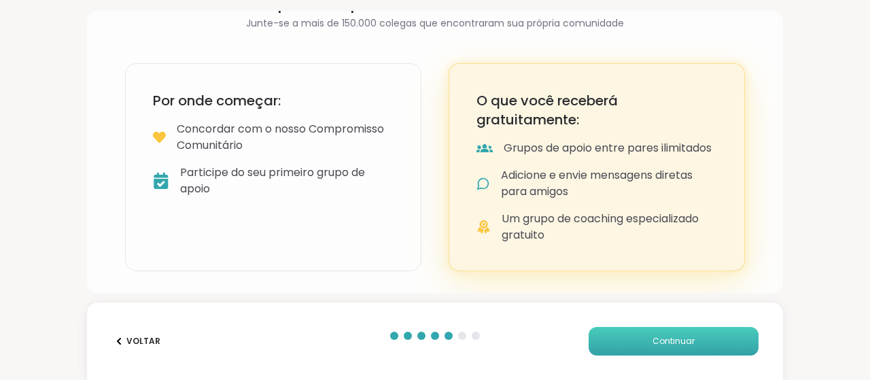
click at [652, 338] on font "Continuar" at bounding box center [673, 341] width 42 height 12
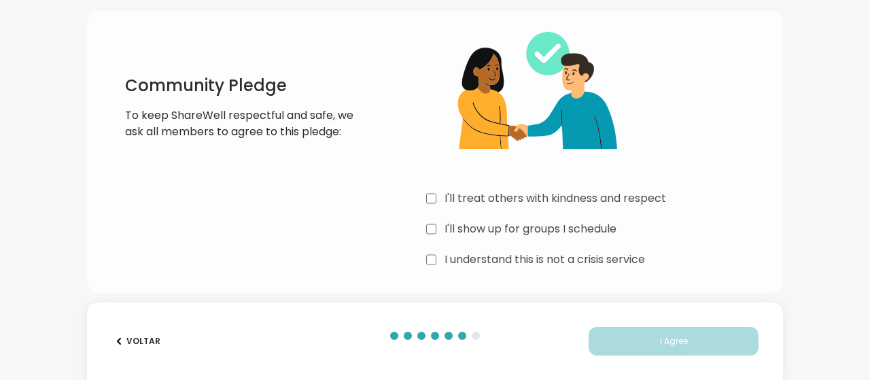
scroll to position [65, 0]
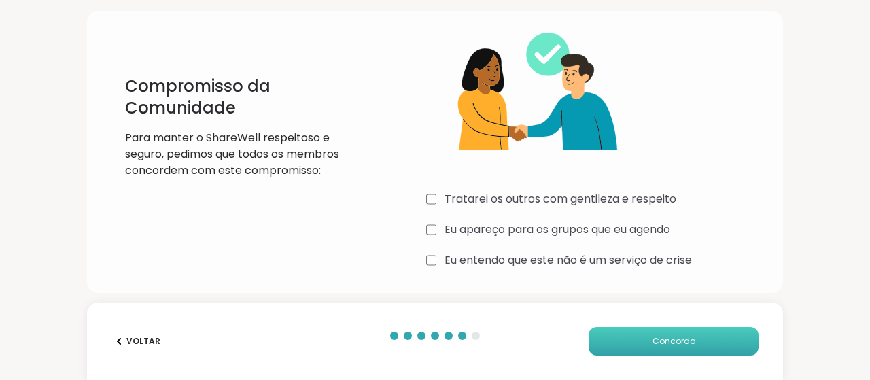
click at [659, 339] on font "Concordo" at bounding box center [673, 341] width 43 height 12
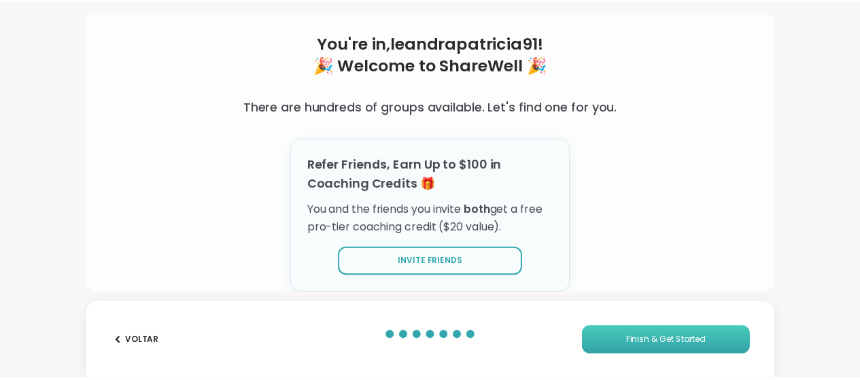
scroll to position [58, 0]
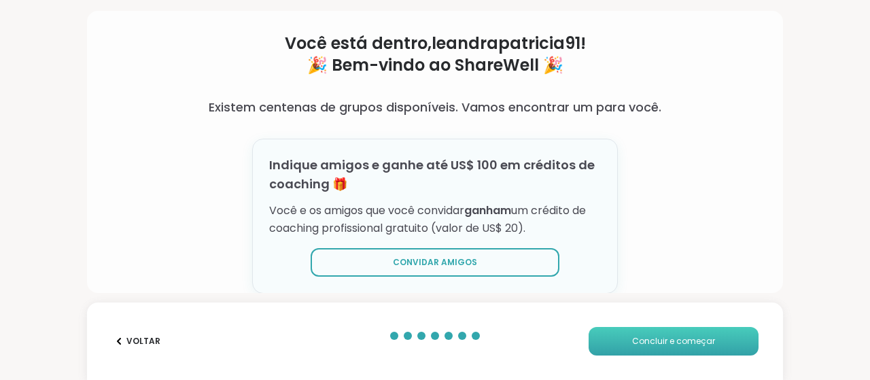
click at [647, 339] on font "Concluir e começar" at bounding box center [673, 341] width 83 height 12
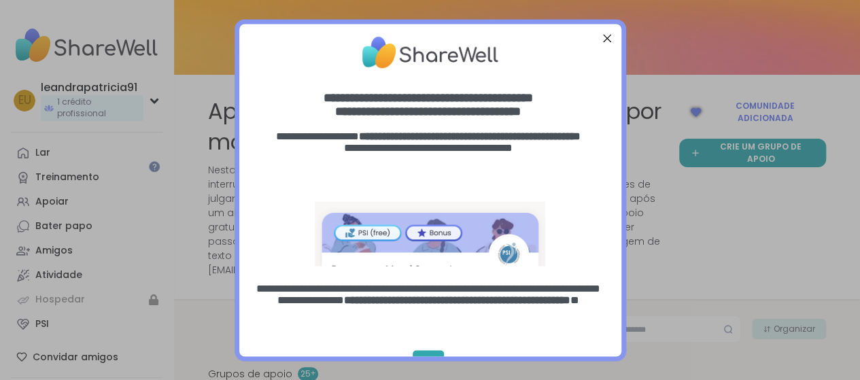
scroll to position [27, 0]
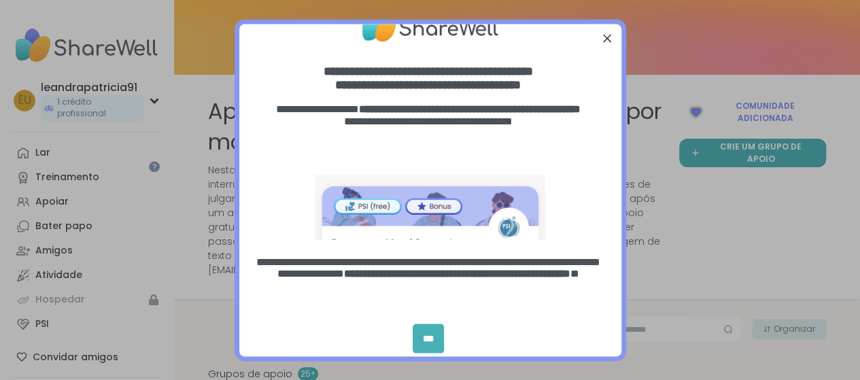
click at [432, 335] on div "***" at bounding box center [428, 338] width 31 height 29
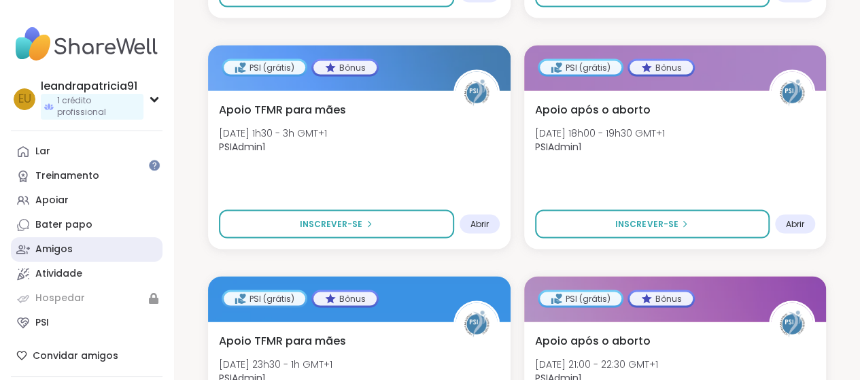
scroll to position [0, 0]
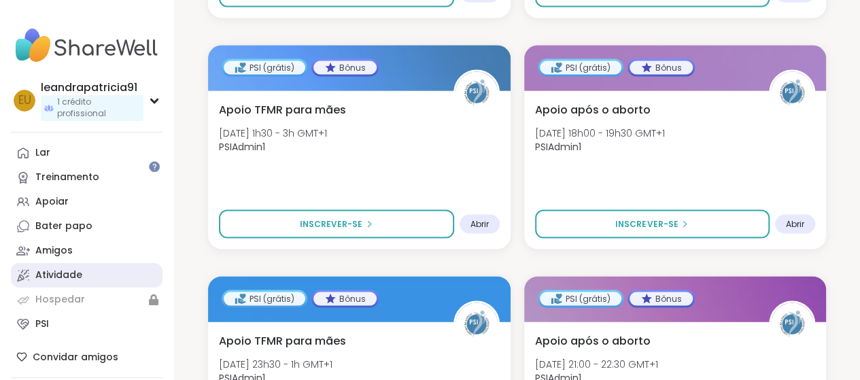
click at [67, 268] on font "Atividade" at bounding box center [58, 275] width 47 height 14
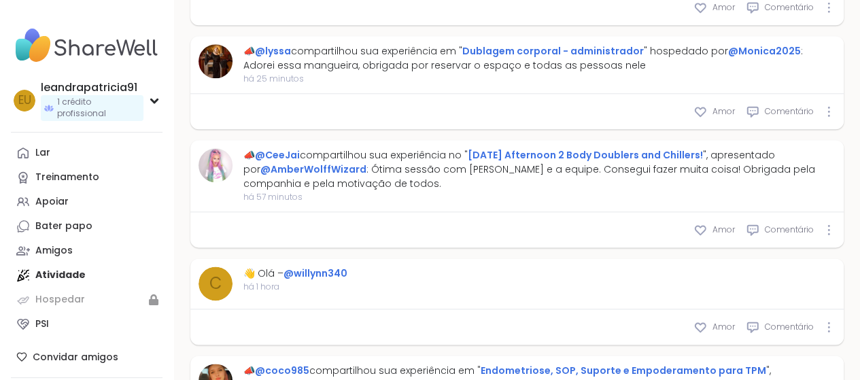
scroll to position [748, 0]
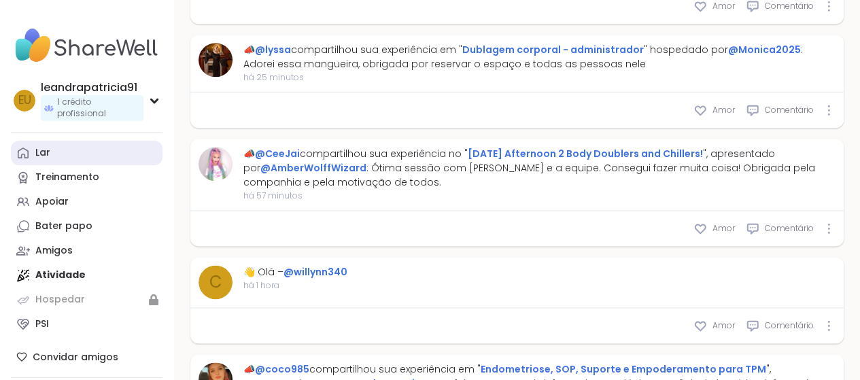
click at [92, 141] on link "Lar" at bounding box center [87, 153] width 152 height 24
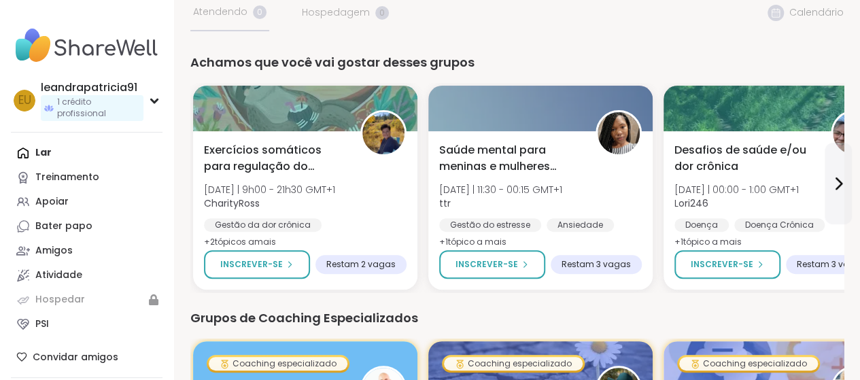
scroll to position [136, 0]
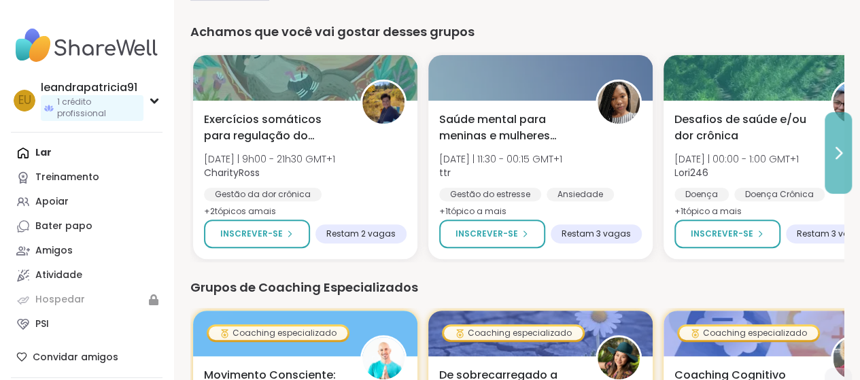
click at [839, 150] on icon at bounding box center [838, 153] width 16 height 16
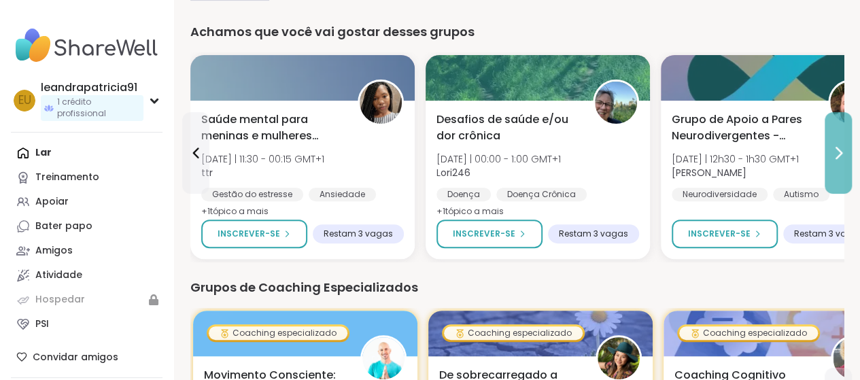
click at [839, 150] on icon at bounding box center [838, 153] width 16 height 16
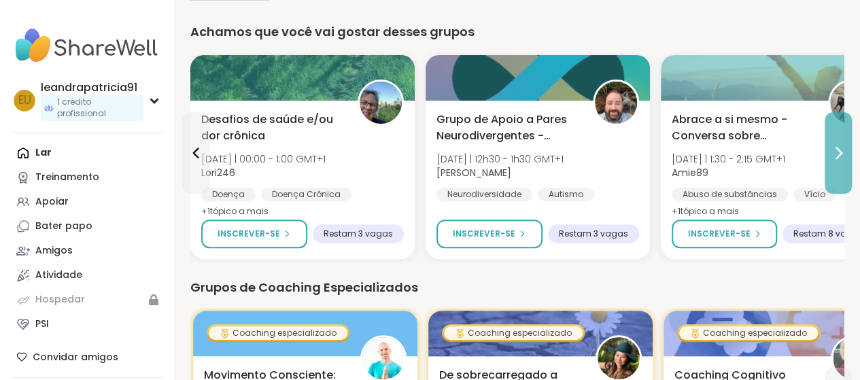
click at [837, 158] on icon at bounding box center [838, 152] width 5 height 11
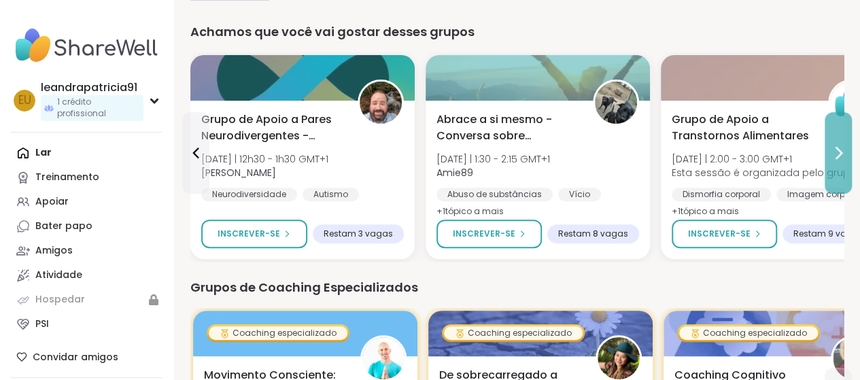
click at [839, 153] on icon at bounding box center [838, 153] width 16 height 16
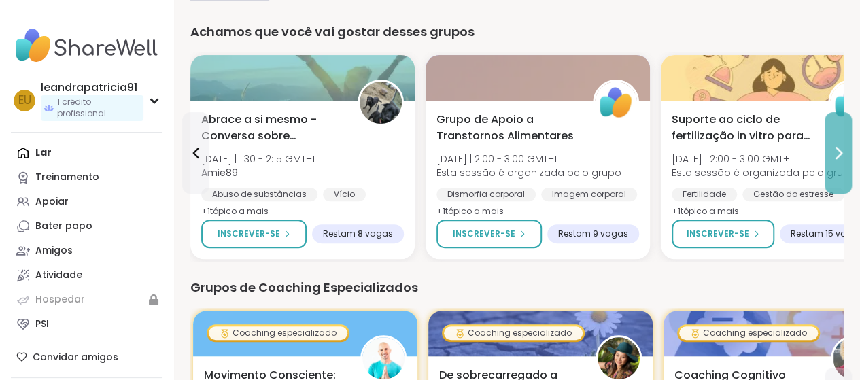
click at [839, 153] on icon at bounding box center [838, 153] width 16 height 16
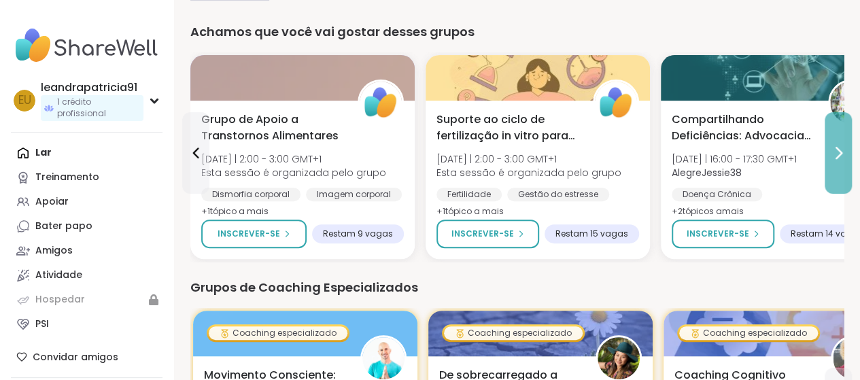
click at [839, 153] on icon at bounding box center [838, 153] width 16 height 16
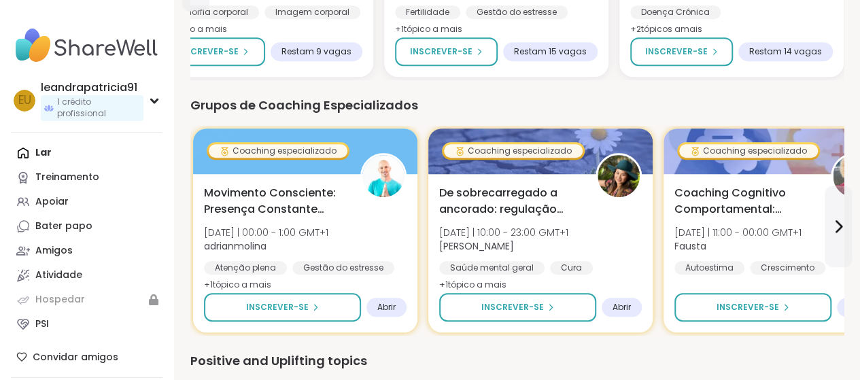
scroll to position [340, 0]
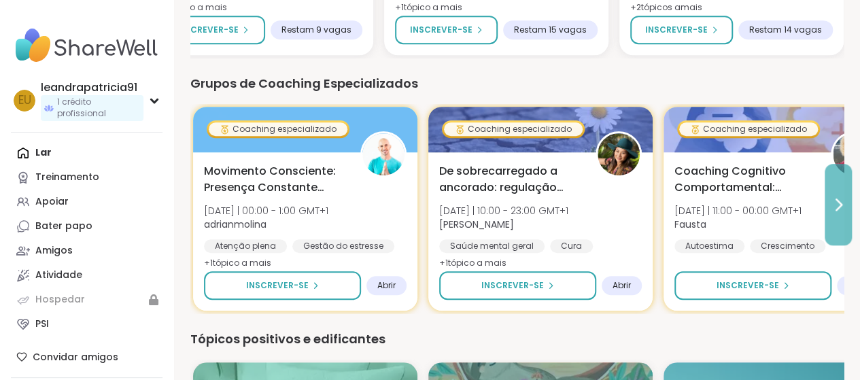
click at [840, 198] on icon at bounding box center [838, 204] width 16 height 16
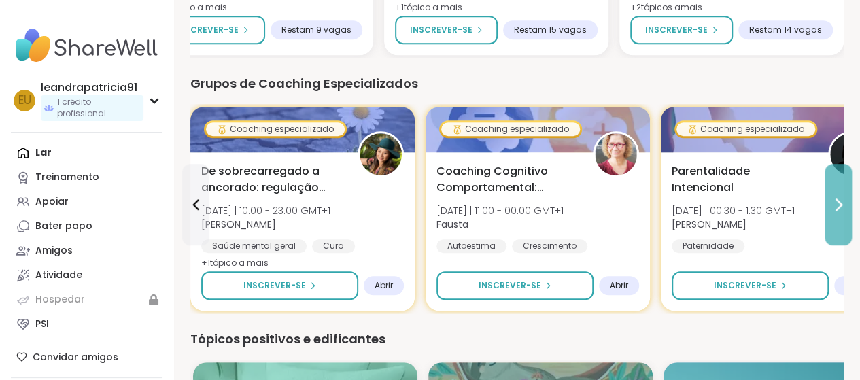
click at [840, 198] on icon at bounding box center [838, 204] width 16 height 16
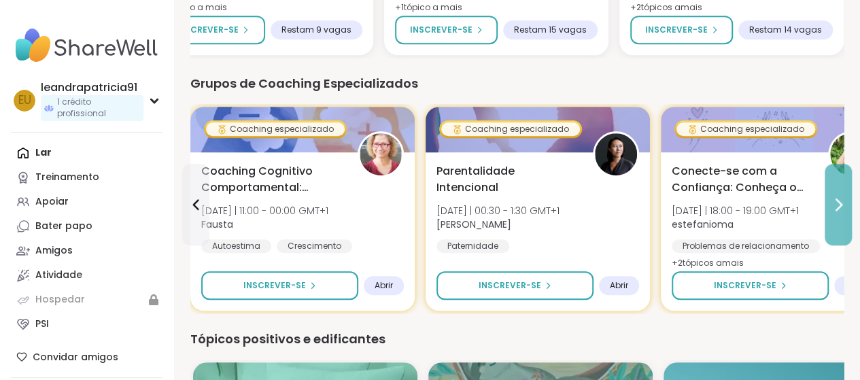
click at [840, 198] on icon at bounding box center [838, 204] width 16 height 16
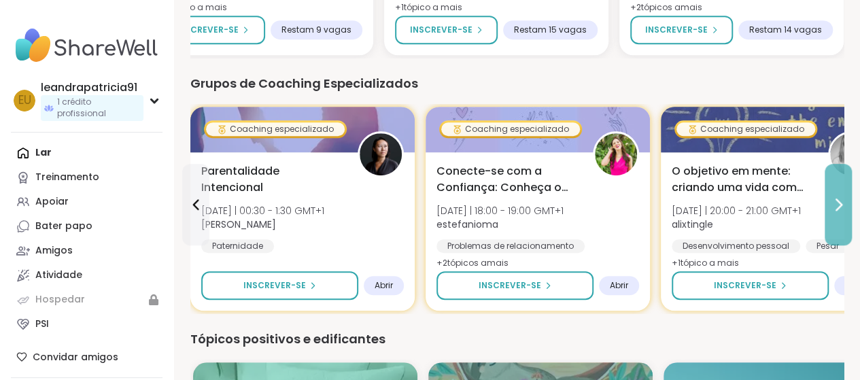
click at [840, 198] on icon at bounding box center [838, 204] width 16 height 16
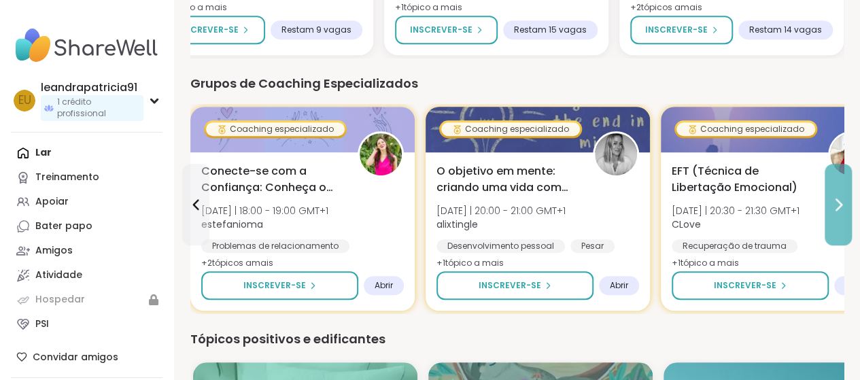
click at [840, 198] on icon at bounding box center [838, 204] width 16 height 16
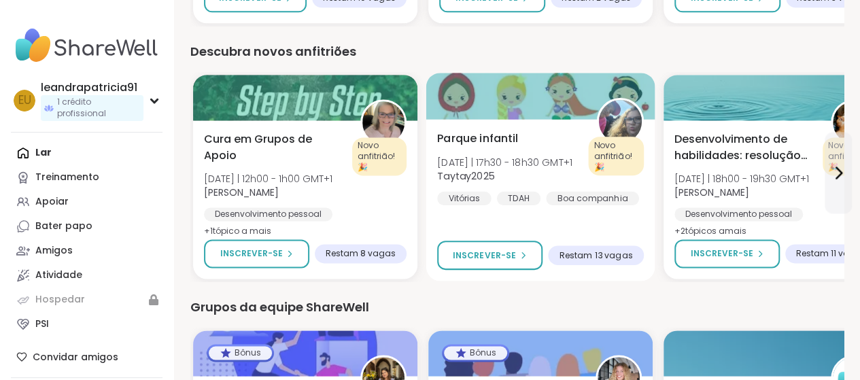
scroll to position [884, 0]
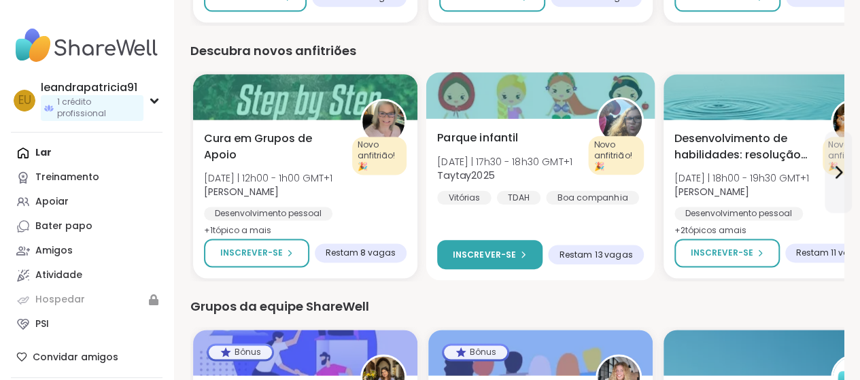
click at [525, 249] on div "Inscrever-se" at bounding box center [489, 254] width 75 height 12
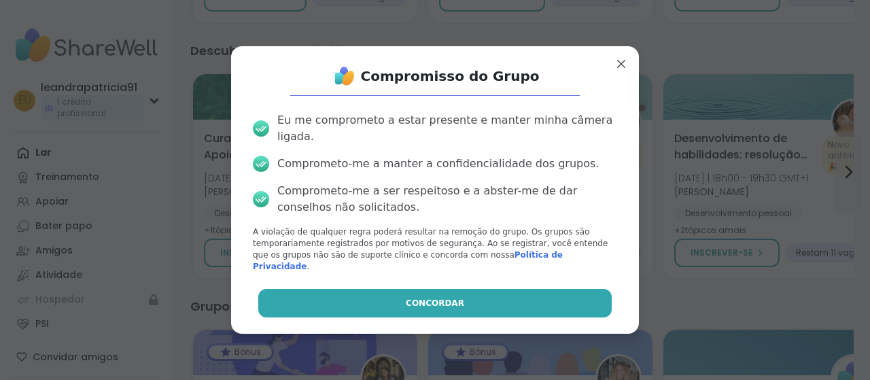
click at [453, 298] on button "Concordar" at bounding box center [435, 303] width 354 height 29
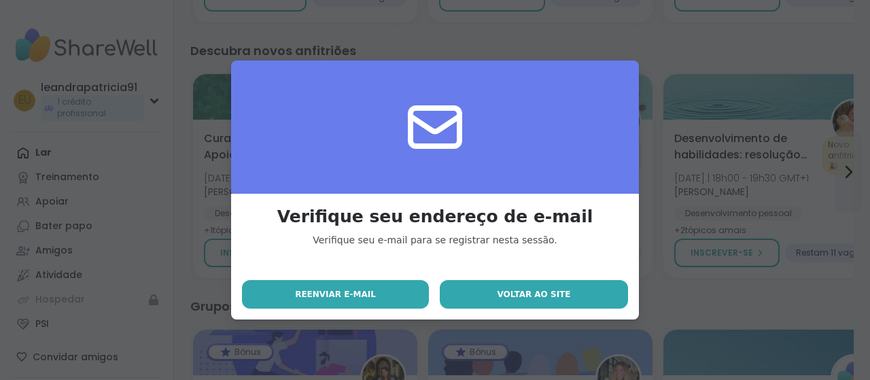
click at [483, 290] on button "Voltar ao site" at bounding box center [534, 294] width 188 height 29
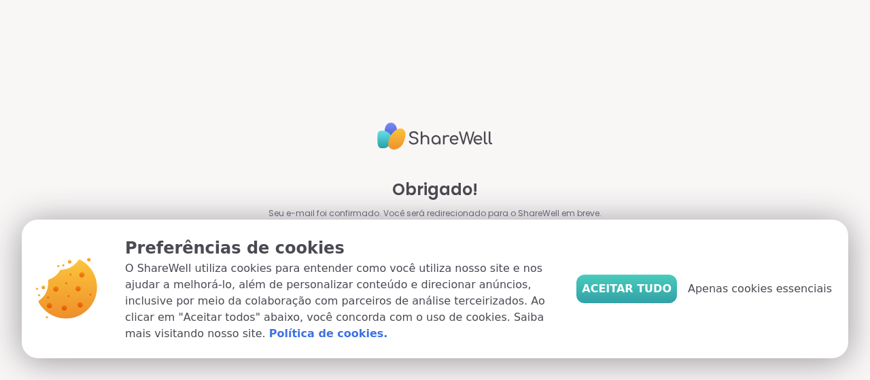
click at [644, 295] on font "Aceitar tudo" at bounding box center [627, 288] width 90 height 13
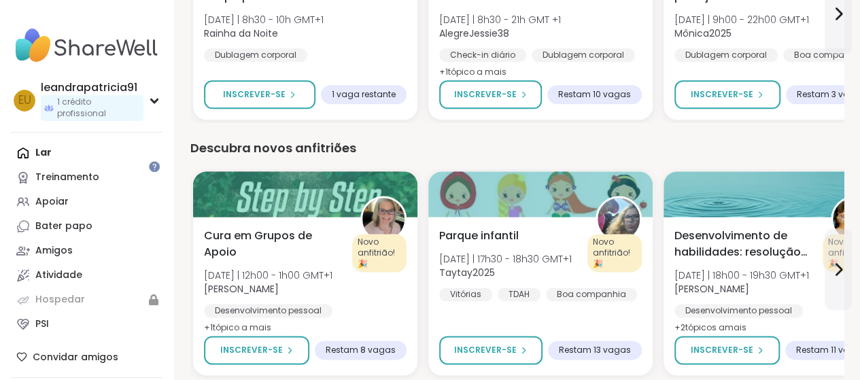
scroll to position [816, 0]
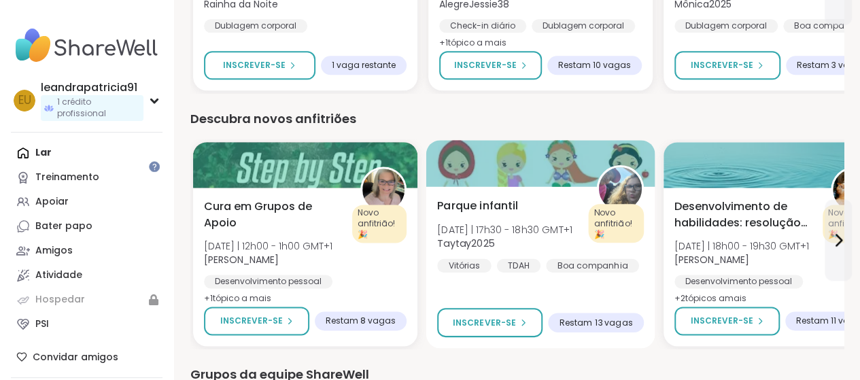
click at [478, 201] on font "Parque infantil" at bounding box center [477, 206] width 81 height 16
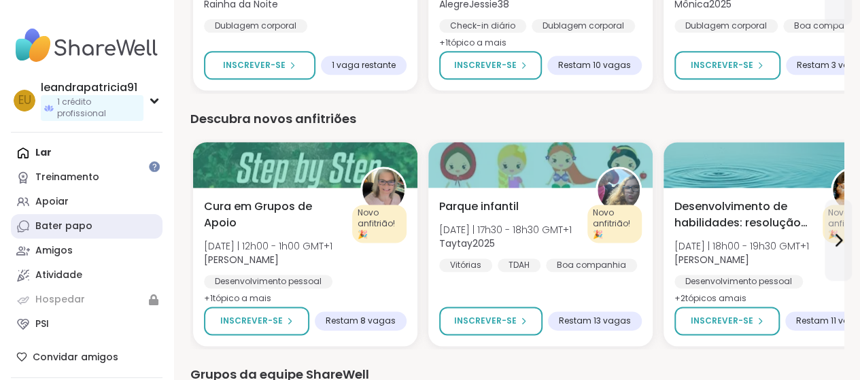
click at [65, 219] on font "Bater papo" at bounding box center [63, 226] width 57 height 14
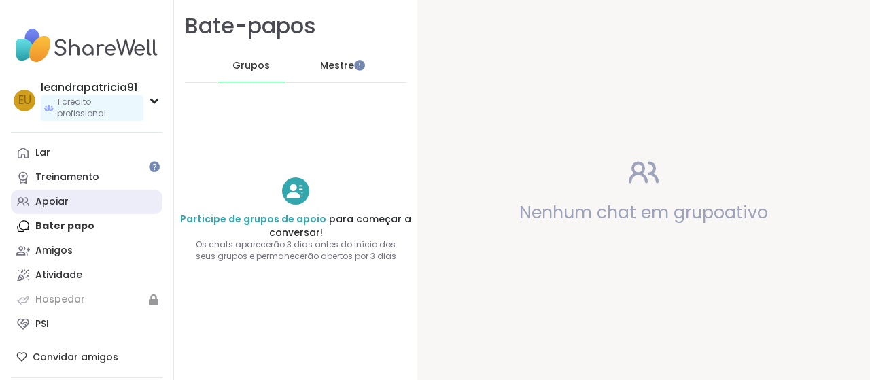
click at [60, 194] on font "Apoiar" at bounding box center [51, 201] width 33 height 14
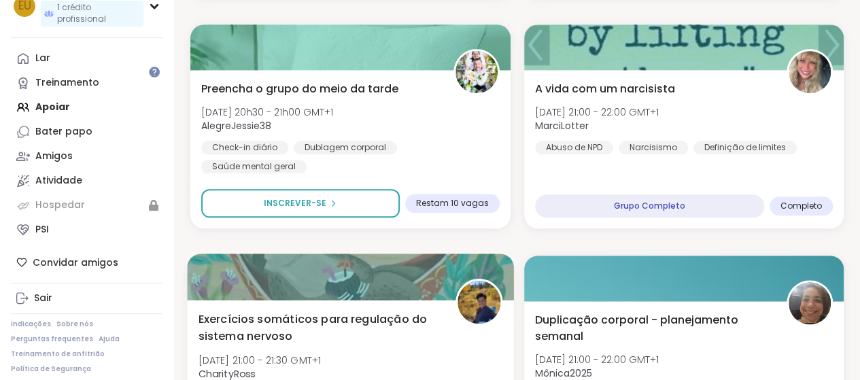
scroll to position [612, 0]
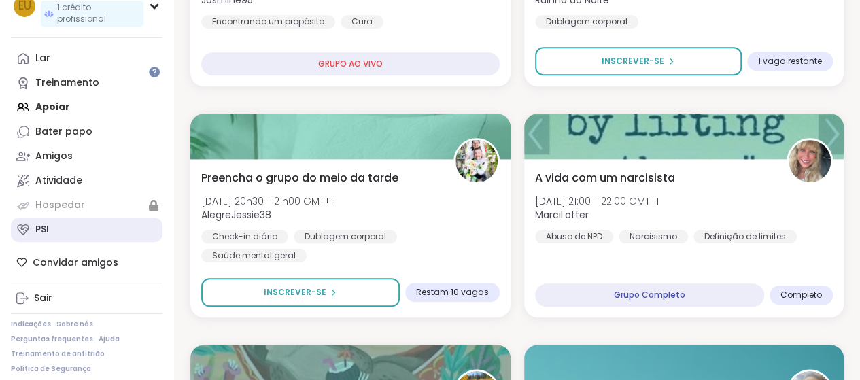
click at [58, 222] on link "PSI" at bounding box center [87, 229] width 152 height 24
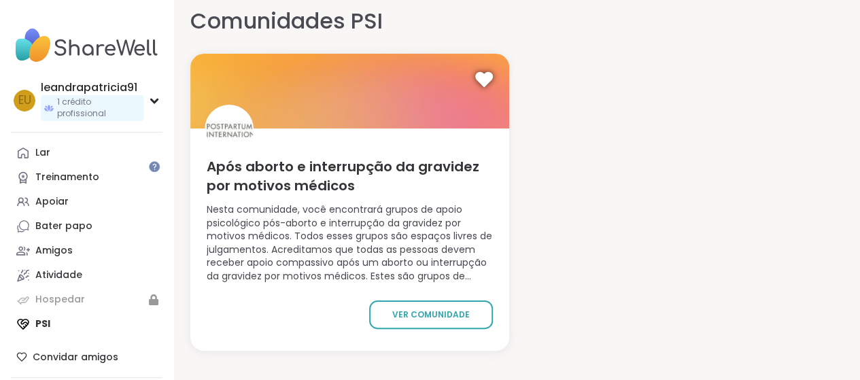
scroll to position [15, 0]
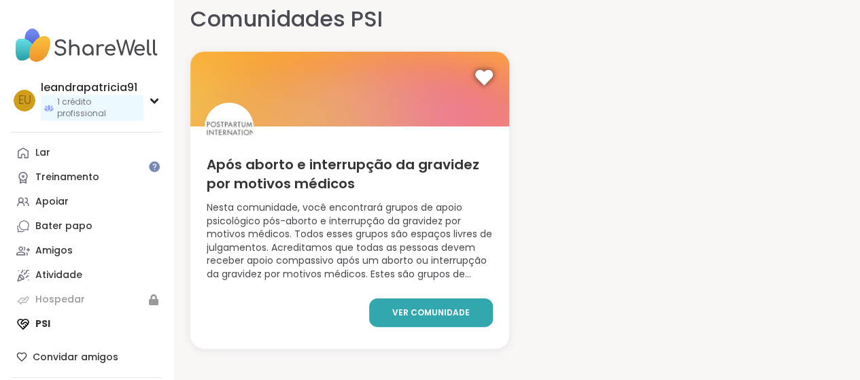
click at [392, 318] on font "ver comunidade" at bounding box center [430, 313] width 77 height 12
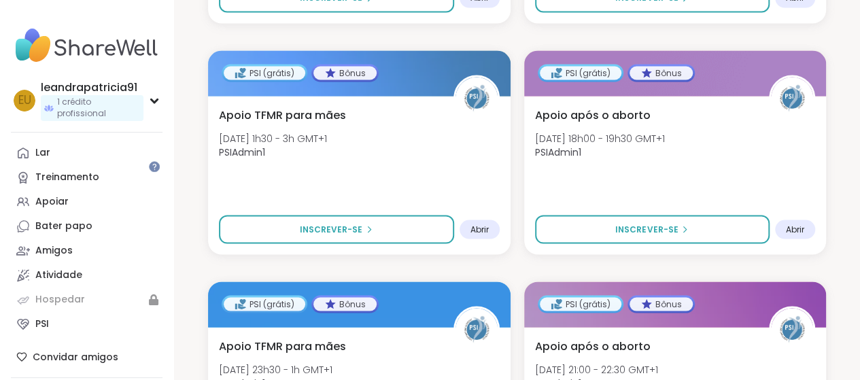
scroll to position [1291, 0]
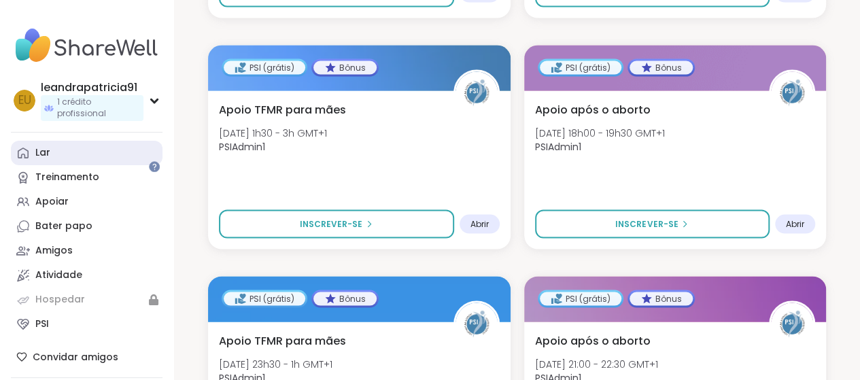
click at [69, 143] on link "Lar" at bounding box center [87, 153] width 152 height 24
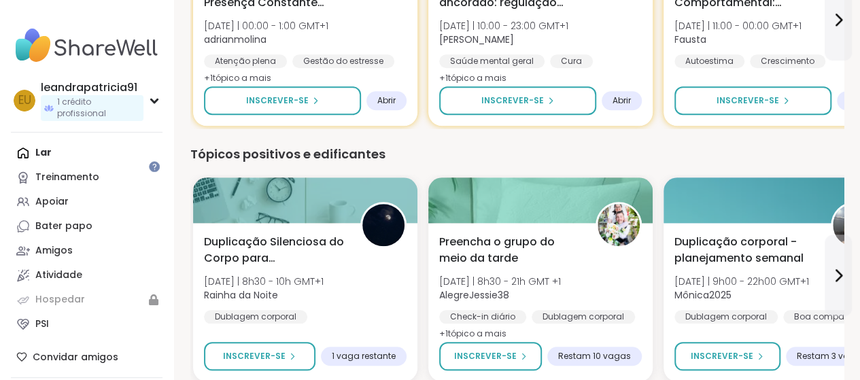
scroll to position [544, 0]
